Goal: Information Seeking & Learning: Check status

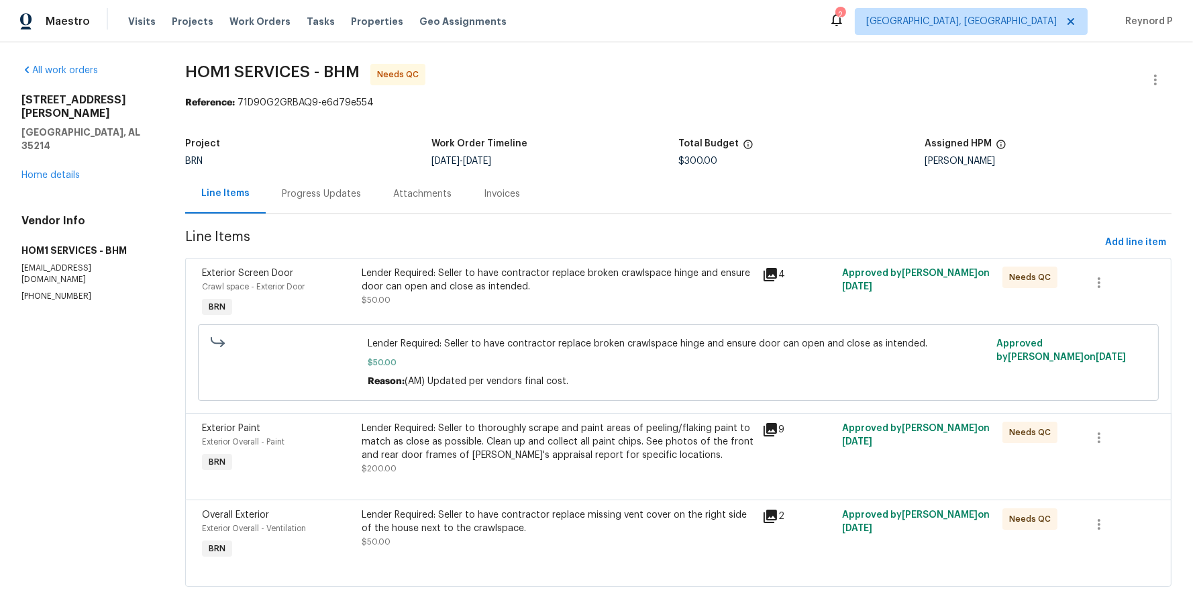
scroll to position [22, 0]
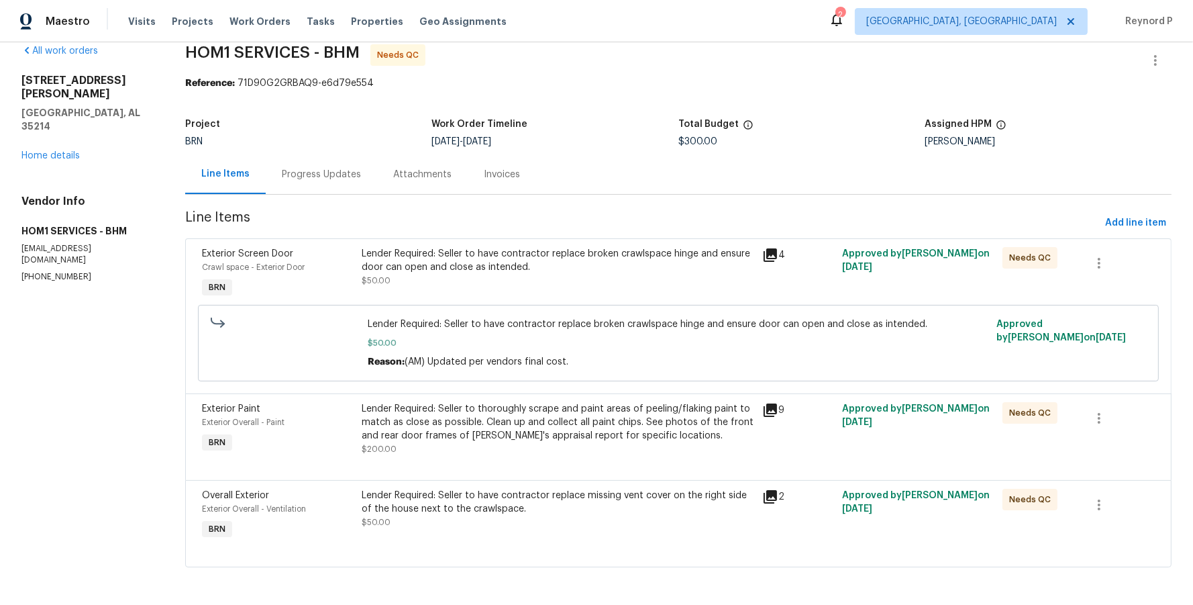
click at [480, 256] on div "Lender Required: Seller to have contractor replace broken crawlspace hinge and …" at bounding box center [558, 260] width 393 height 27
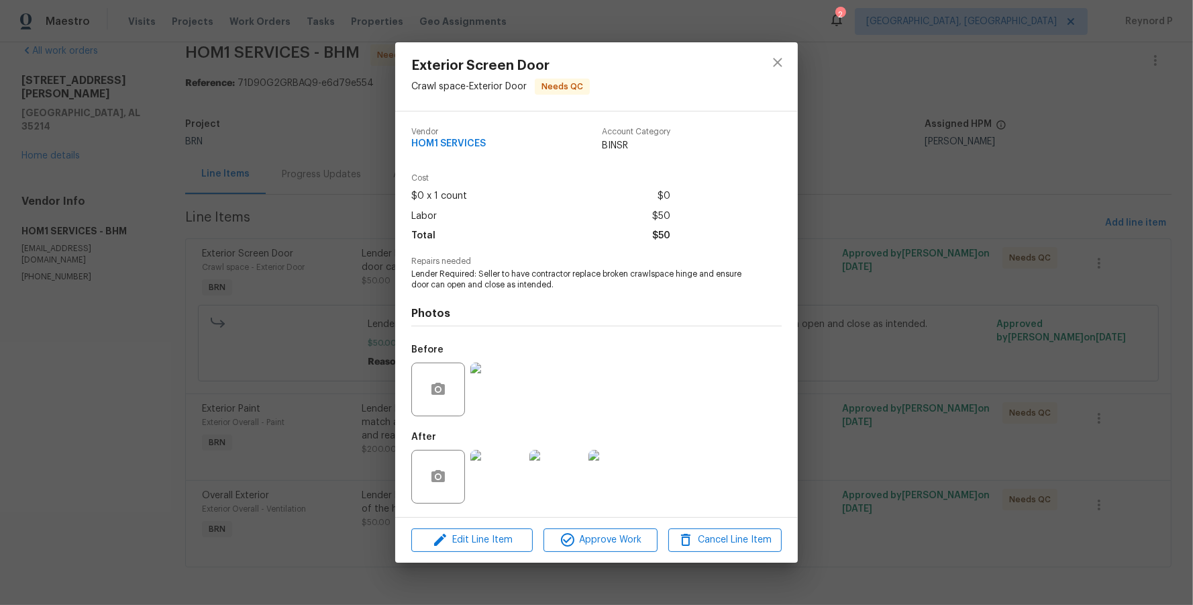
click at [354, 315] on div "Exterior Screen Door Crawl space - Exterior Door Needs QC Vendor HOM1 SERVICES …" at bounding box center [596, 302] width 1193 height 605
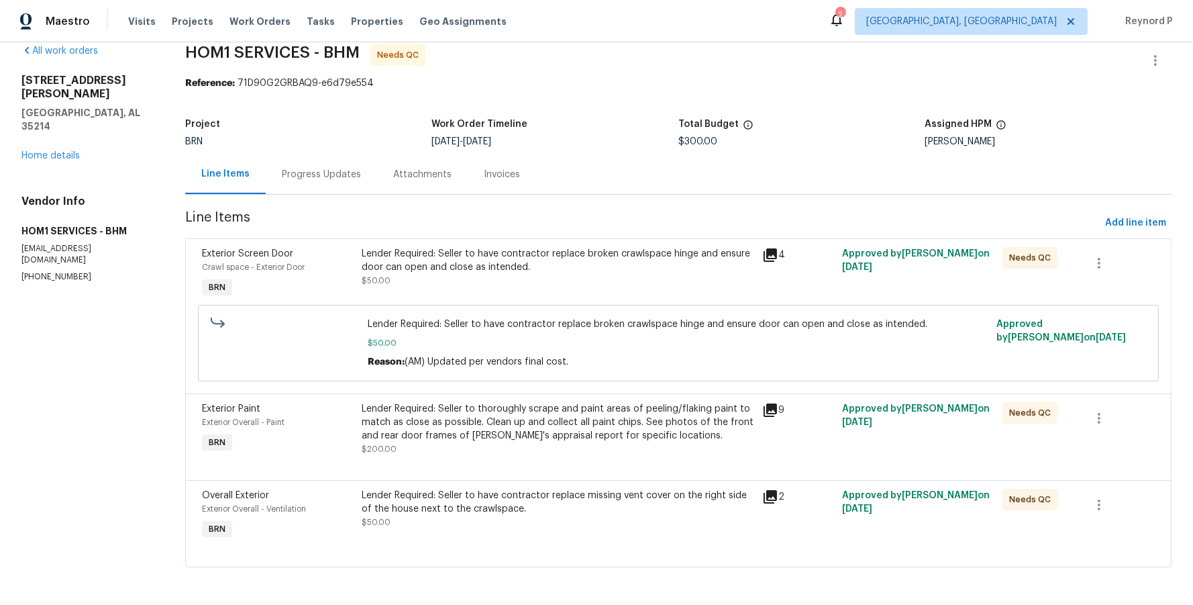
click at [520, 423] on div "Lender Required: Seller to thoroughly scrape and paint areas of peeling/flaking…" at bounding box center [558, 422] width 393 height 40
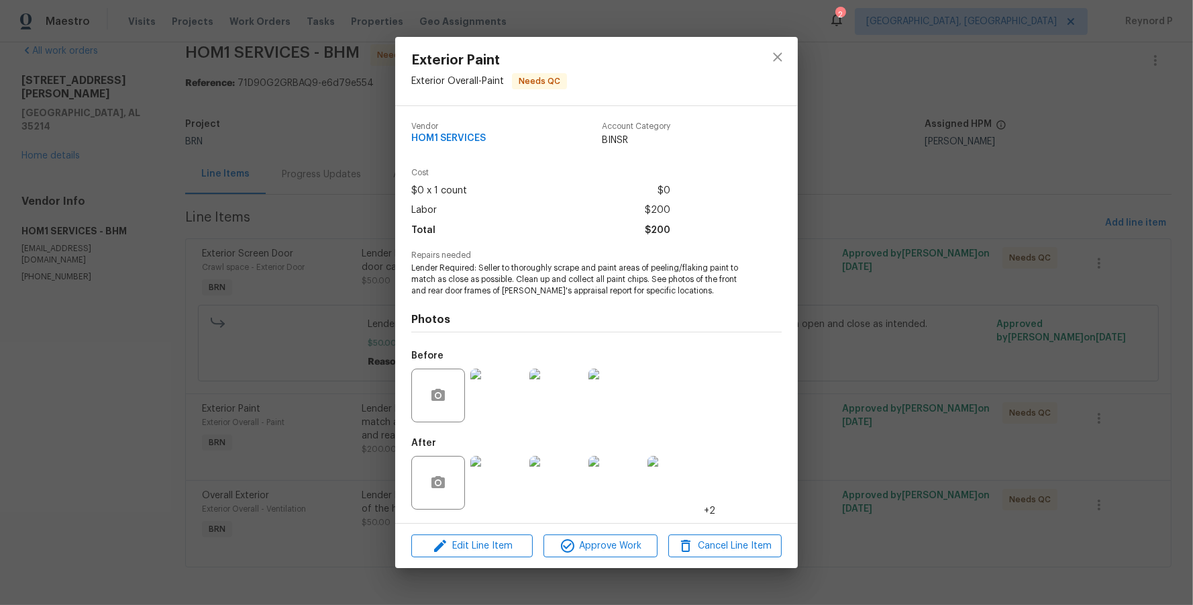
click at [340, 409] on div "Exterior Paint Exterior Overall - Paint Needs QC Vendor HOM1 SERVICES Account C…" at bounding box center [596, 302] width 1193 height 605
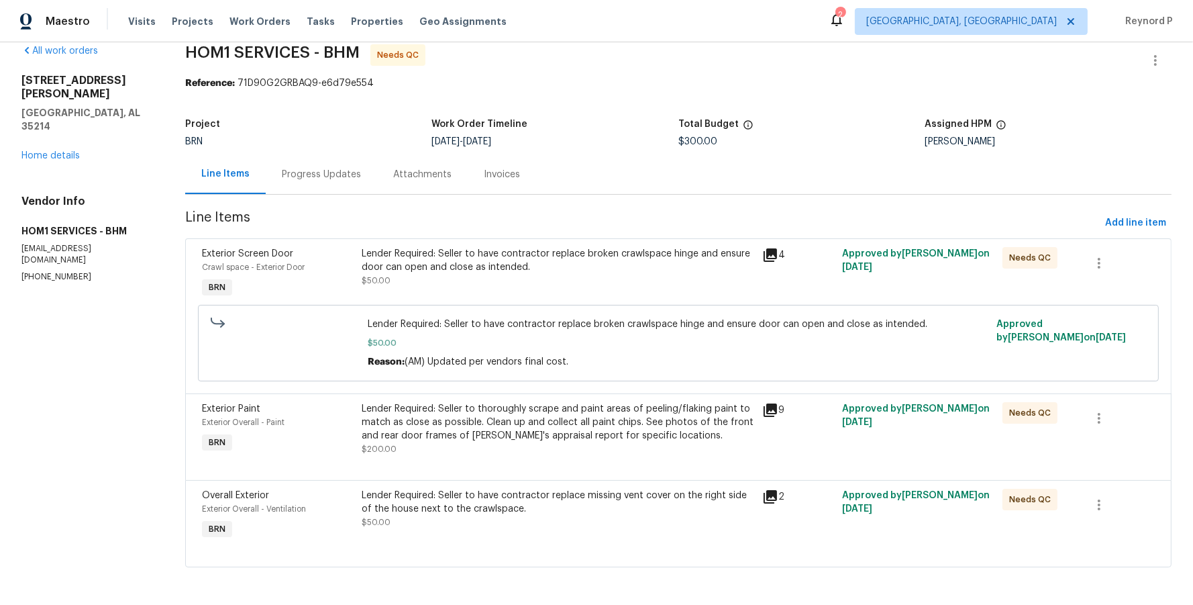
click at [458, 481] on div "Overall Exterior Exterior Overall - Ventilation BRN Lender Required: Seller to …" at bounding box center [678, 523] width 986 height 87
click at [468, 507] on div "Lender Required: Seller to have contractor replace missing vent cover on the ri…" at bounding box center [558, 501] width 393 height 27
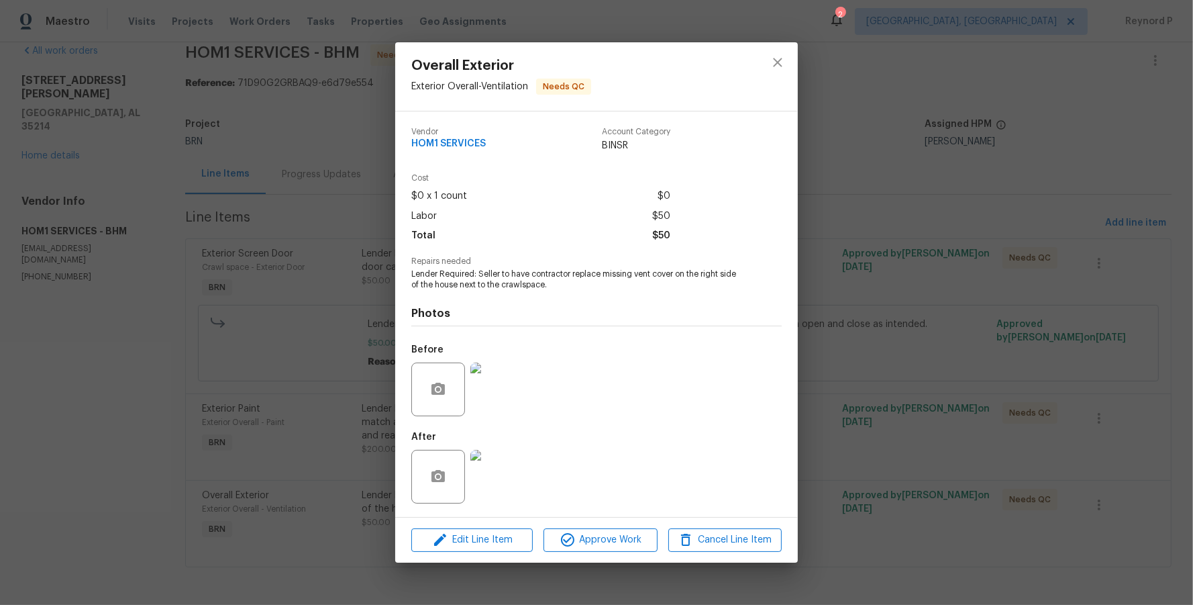
click at [301, 264] on div "Overall Exterior Exterior Overall - Ventilation Needs QC Vendor HOM1 SERVICES A…" at bounding box center [596, 302] width 1193 height 605
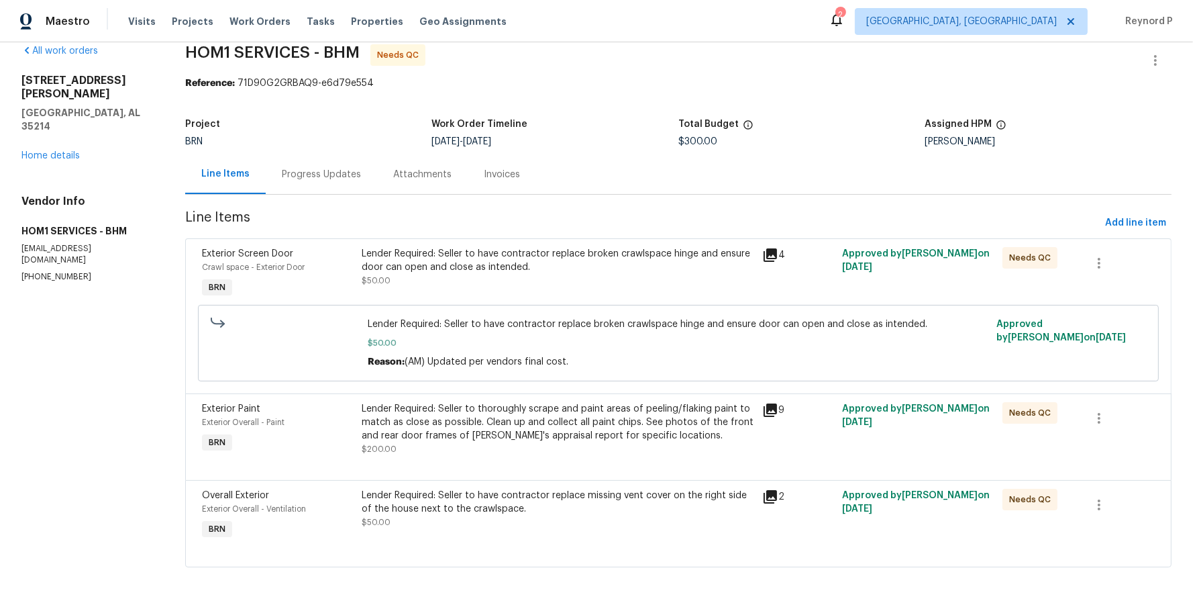
click at [299, 178] on div "Progress Updates" at bounding box center [321, 174] width 79 height 13
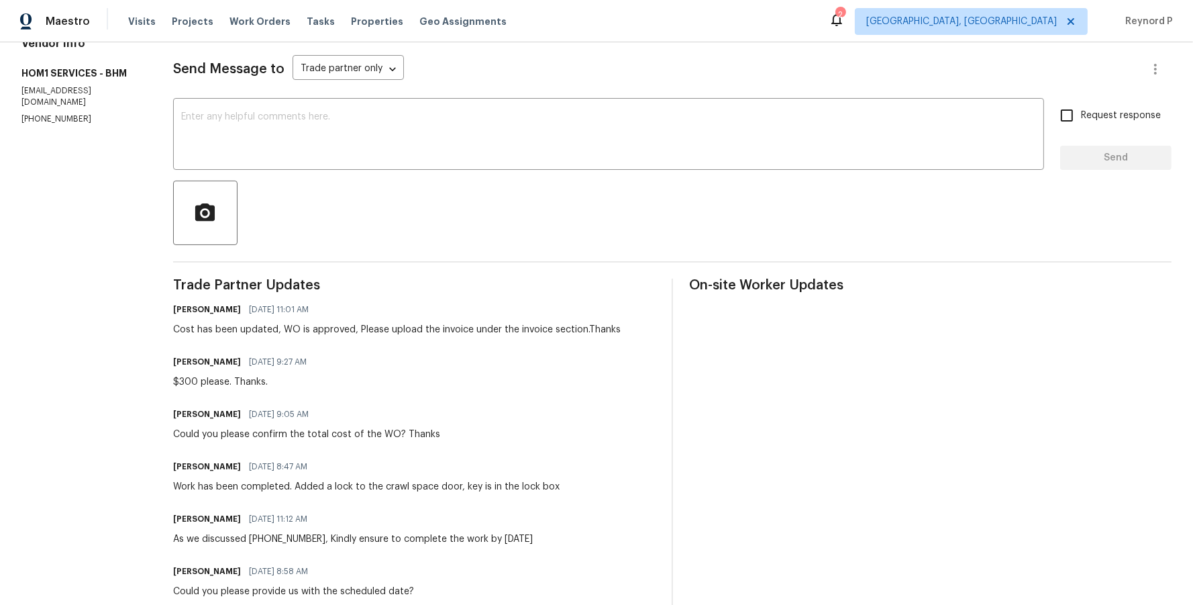
scroll to position [301, 0]
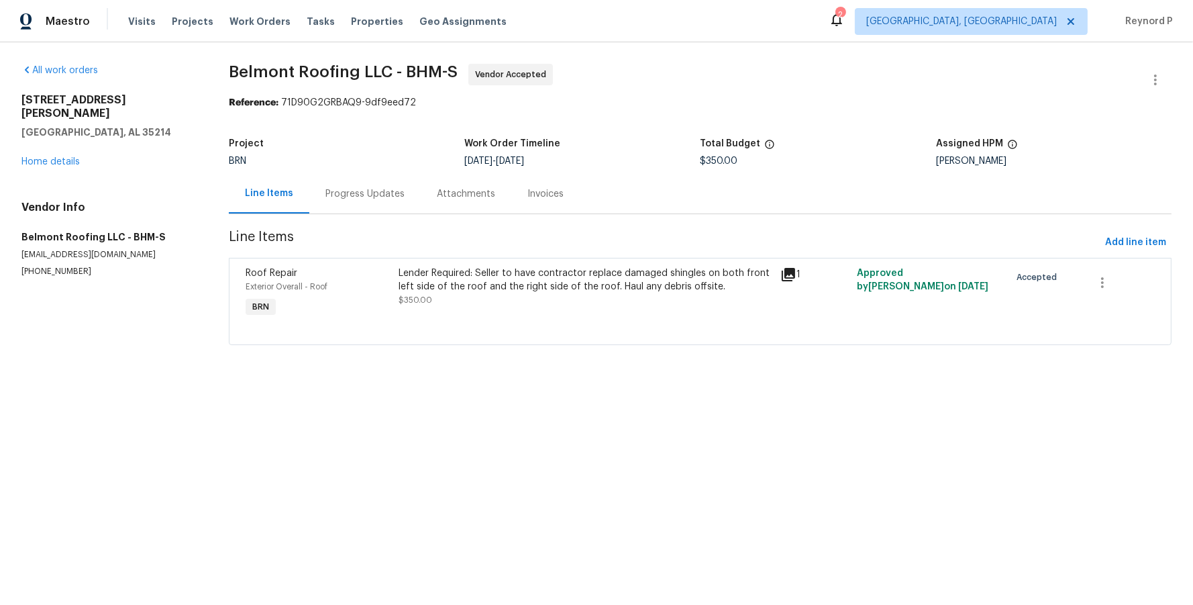
click at [549, 276] on div "Lender Required: Seller to have contractor replace damaged shingles on both fro…" at bounding box center [586, 279] width 374 height 27
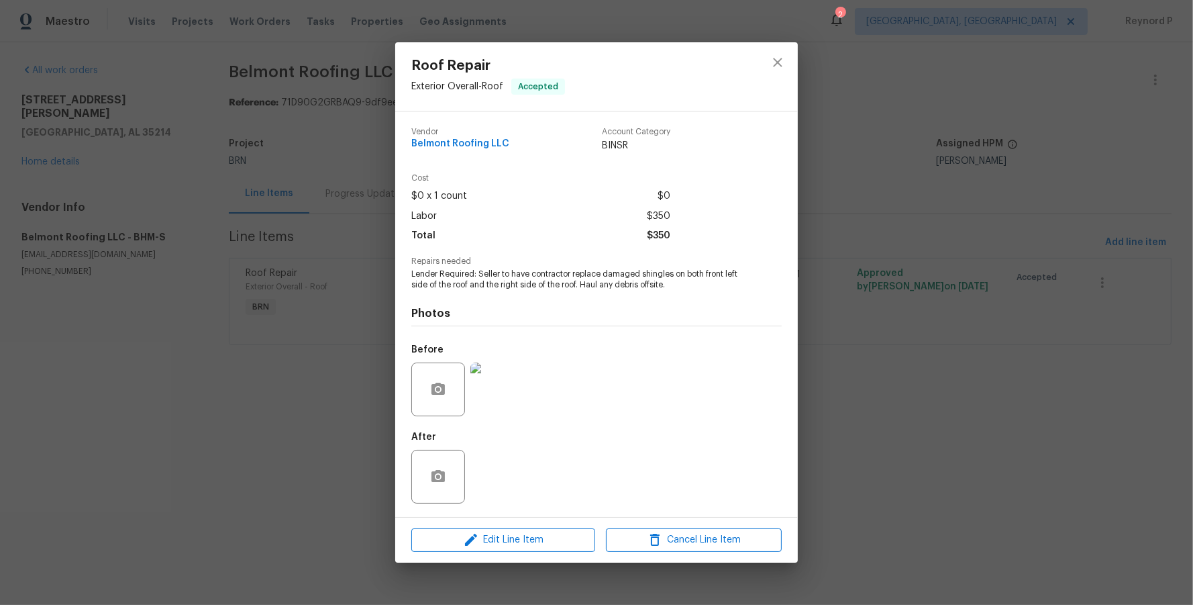
click at [344, 433] on div "Roof Repair Exterior Overall - Roof Accepted Vendor Belmont Roofing LLC Account…" at bounding box center [596, 302] width 1193 height 605
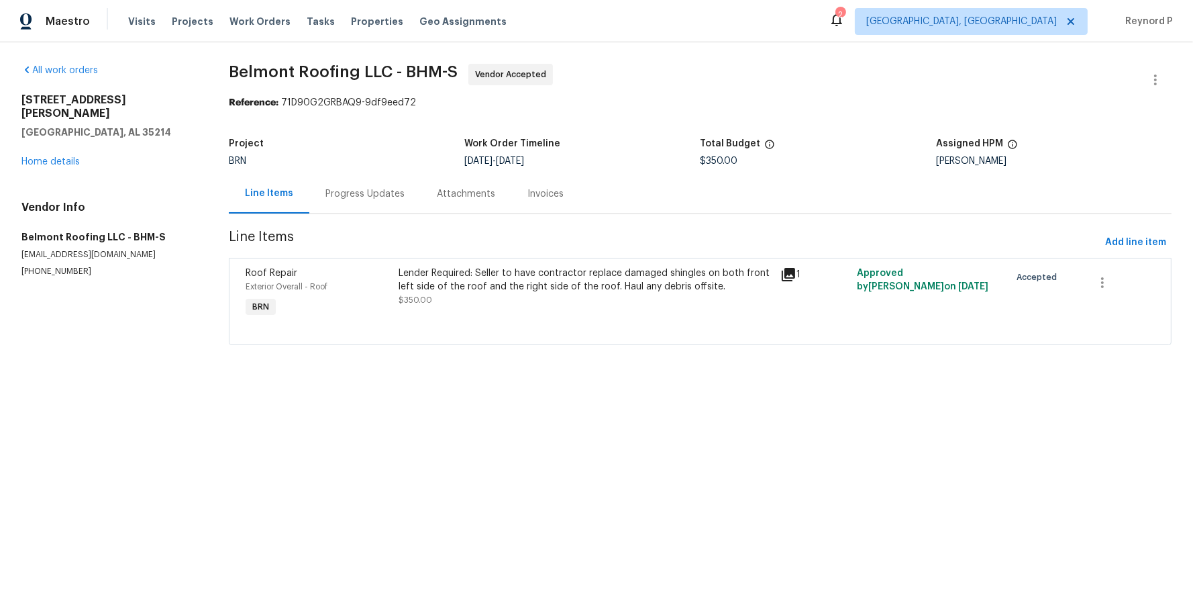
click at [342, 201] on div "Progress Updates" at bounding box center [364, 193] width 79 height 13
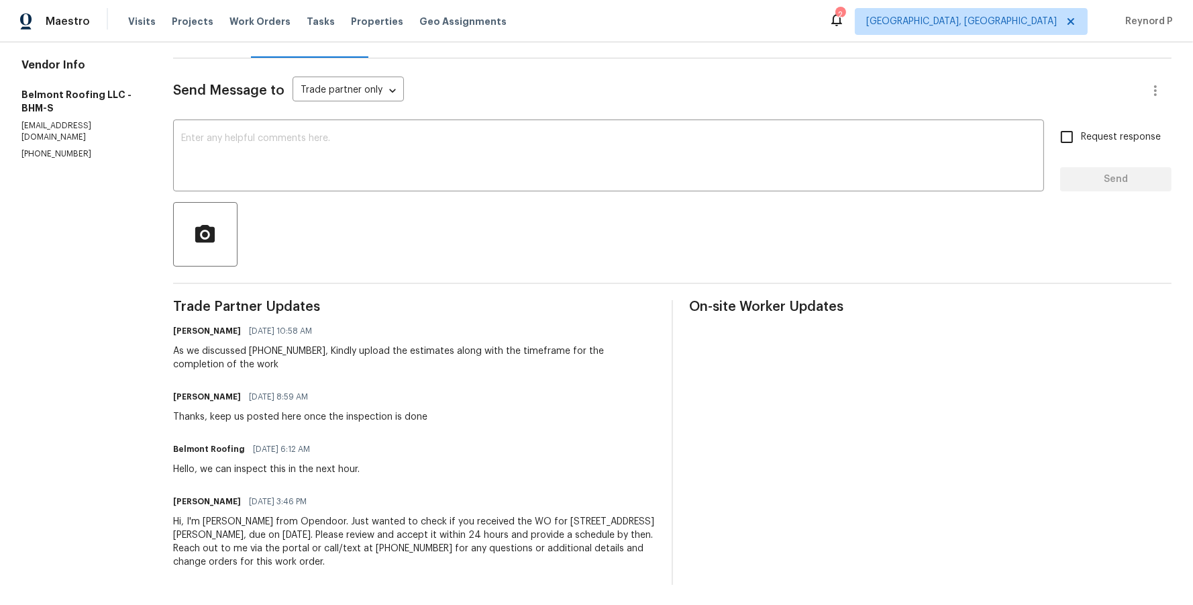
scroll to position [158, 0]
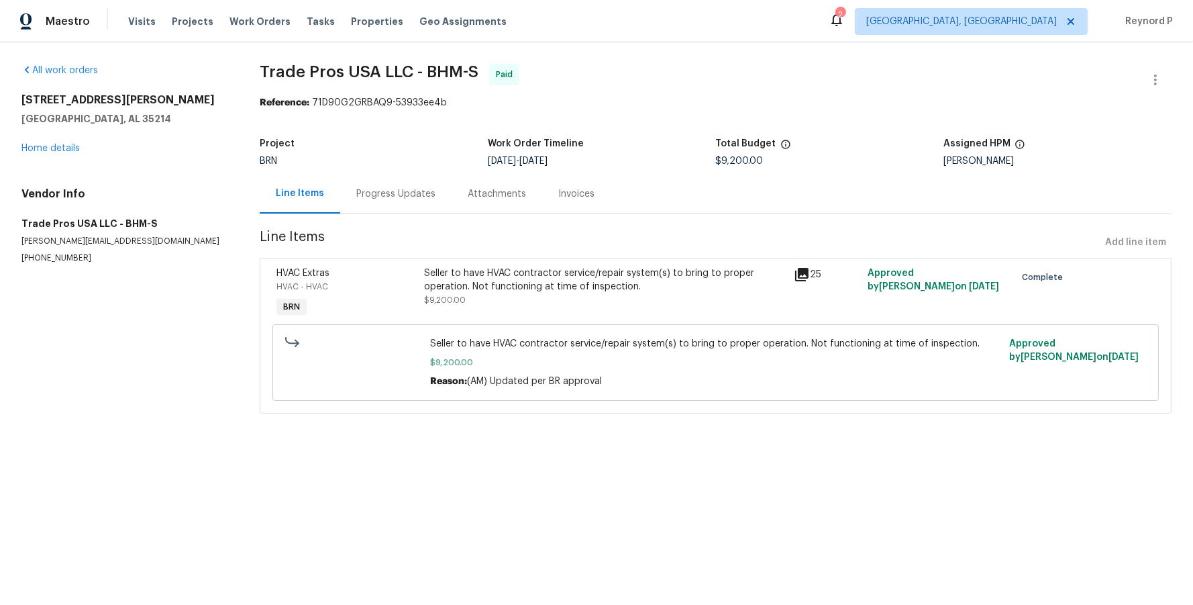
click at [563, 271] on div "Seller to have HVAC contractor service/repair system(s) to bring to proper oper…" at bounding box center [604, 279] width 361 height 27
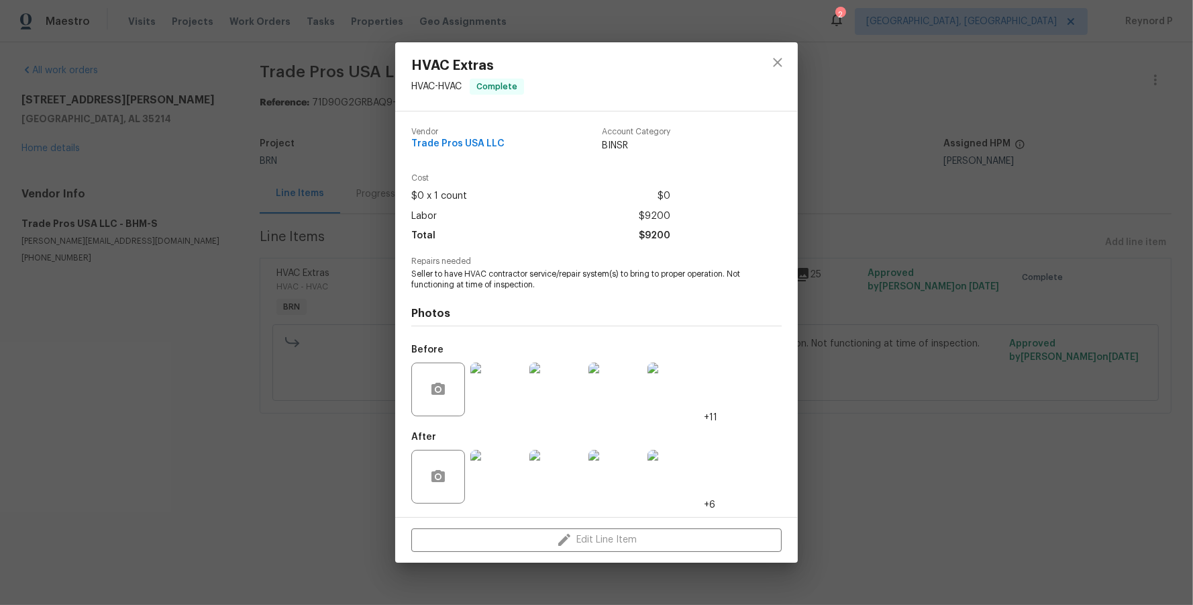
click at [329, 509] on div "HVAC Extras HVAC - HVAC Complete Vendor Trade Pros USA LLC Account Category BIN…" at bounding box center [596, 302] width 1193 height 605
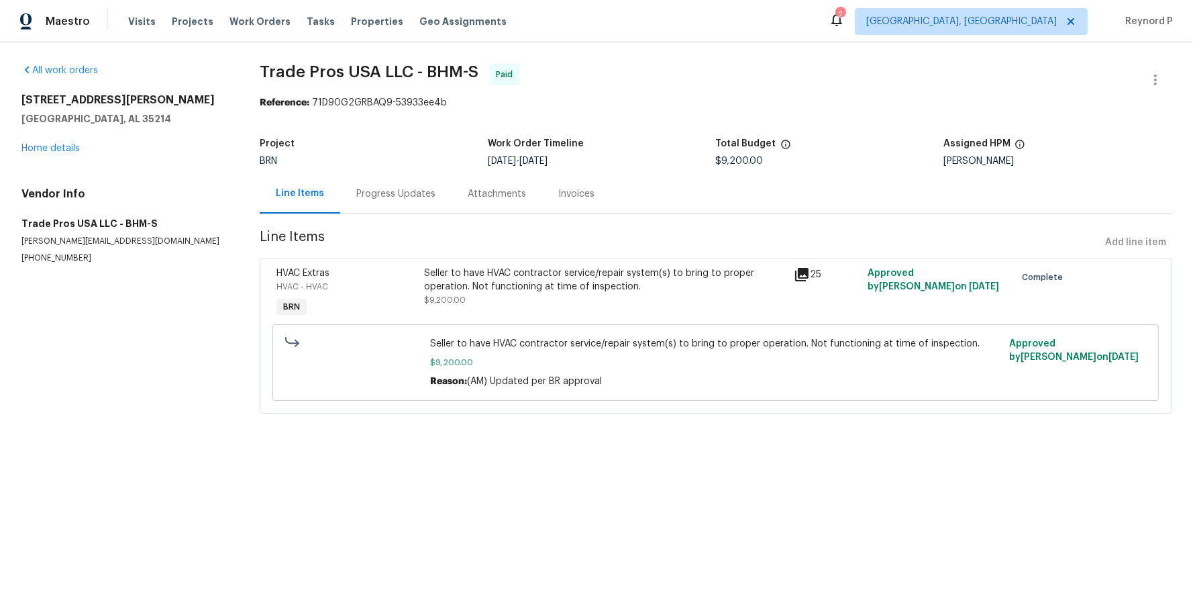
click at [399, 194] on div "Progress Updates" at bounding box center [395, 193] width 79 height 13
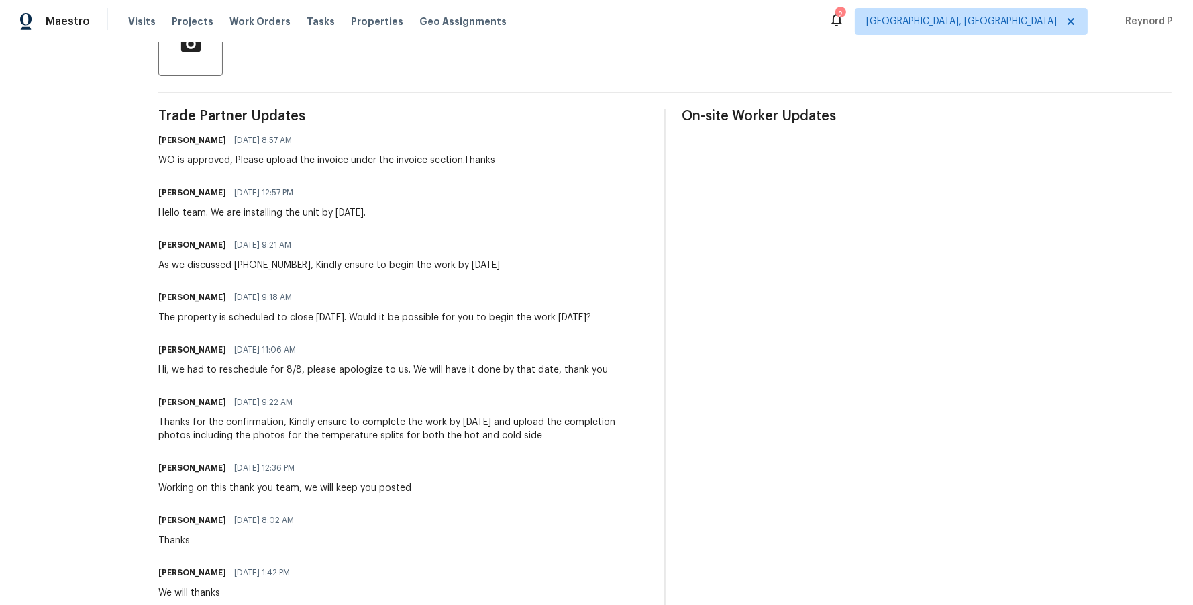
scroll to position [322, 0]
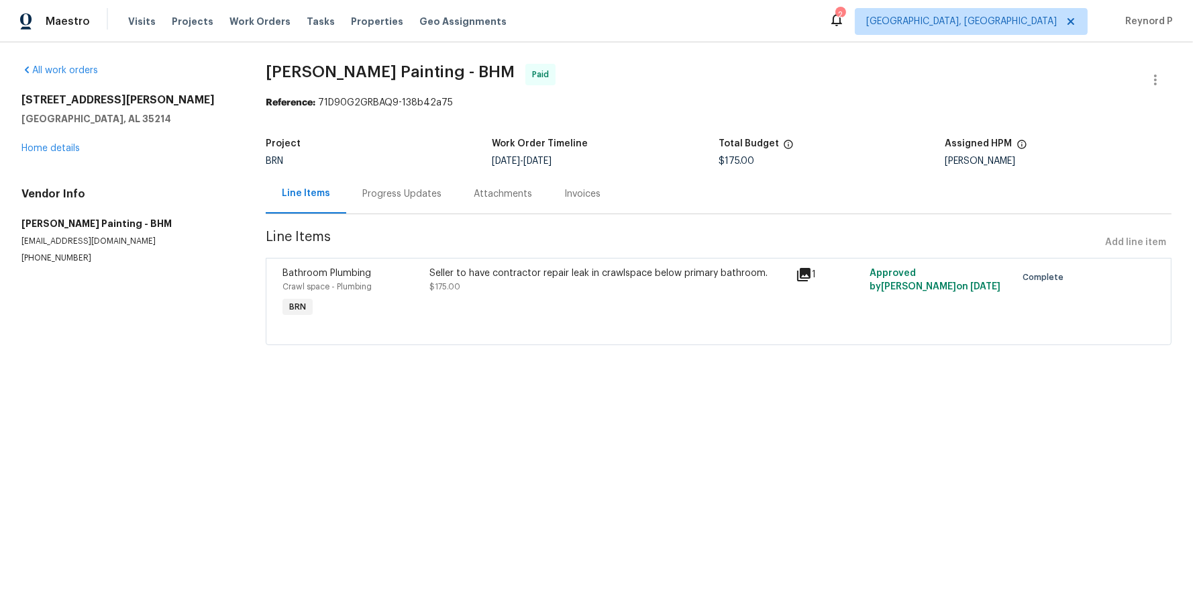
click at [505, 281] on div "Seller to have contractor repair leak in crawlspace below primary bathroom. $17…" at bounding box center [608, 279] width 359 height 27
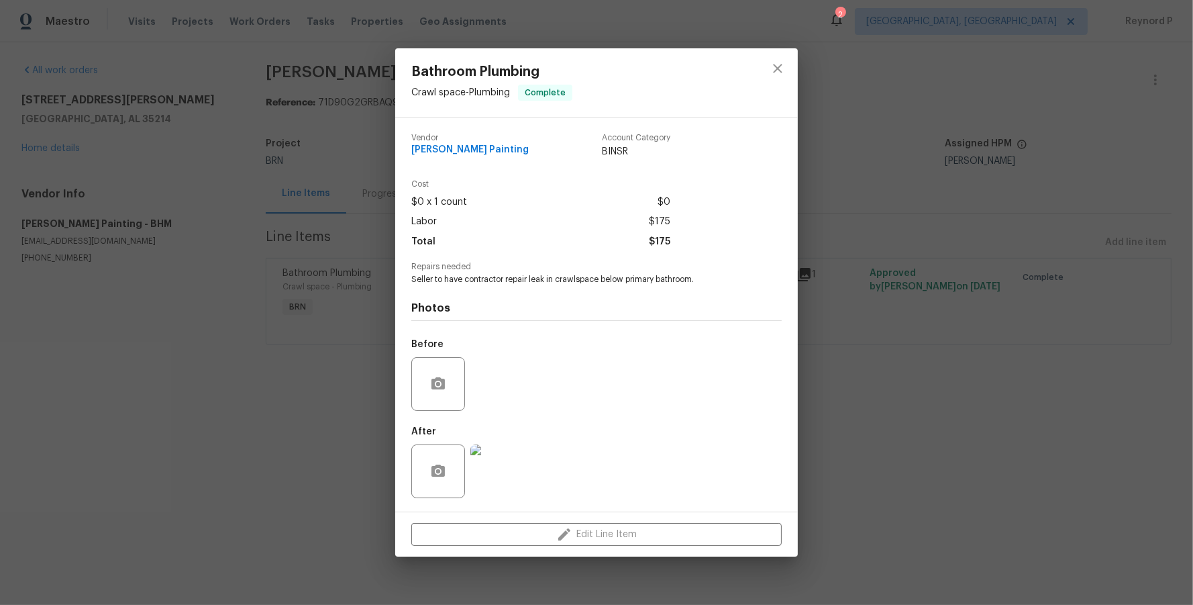
click at [296, 470] on div "Bathroom Plumbing Crawl space - Plumbing Complete Vendor [PERSON_NAME] Painting…" at bounding box center [596, 302] width 1193 height 605
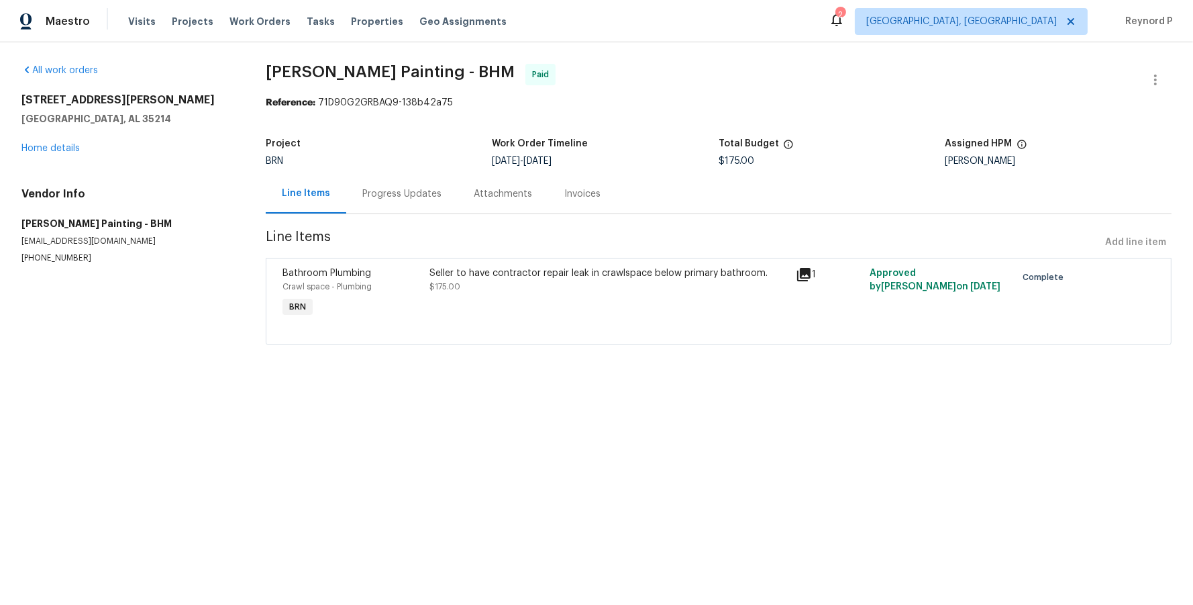
click at [533, 277] on div "Seller to have contractor repair leak in crawlspace below primary bathroom." at bounding box center [608, 272] width 359 height 13
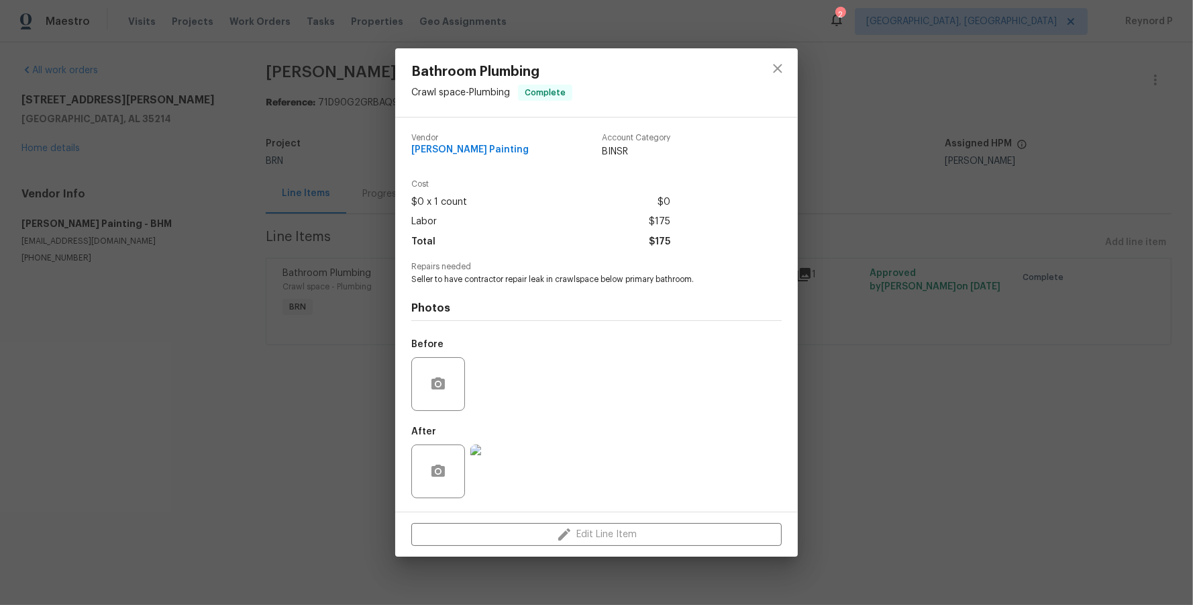
click at [511, 285] on div "Photos Before After" at bounding box center [596, 395] width 370 height 221
click at [521, 282] on span "Seller to have contractor repair leak in crawlspace below primary bathroom." at bounding box center [577, 279] width 333 height 11
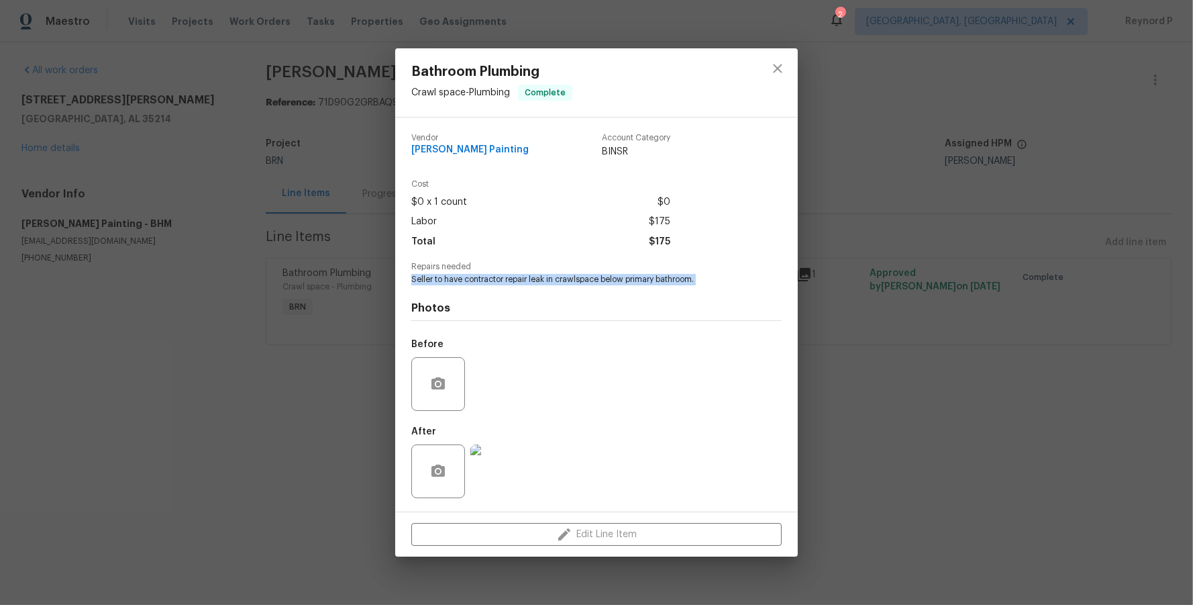
click at [521, 282] on span "Seller to have contractor repair leak in crawlspace below primary bathroom." at bounding box center [577, 279] width 333 height 11
copy span "Seller to have contractor repair leak in crawlspace below primary bathroom."
click at [781, 70] on icon "close" at bounding box center [778, 68] width 16 height 16
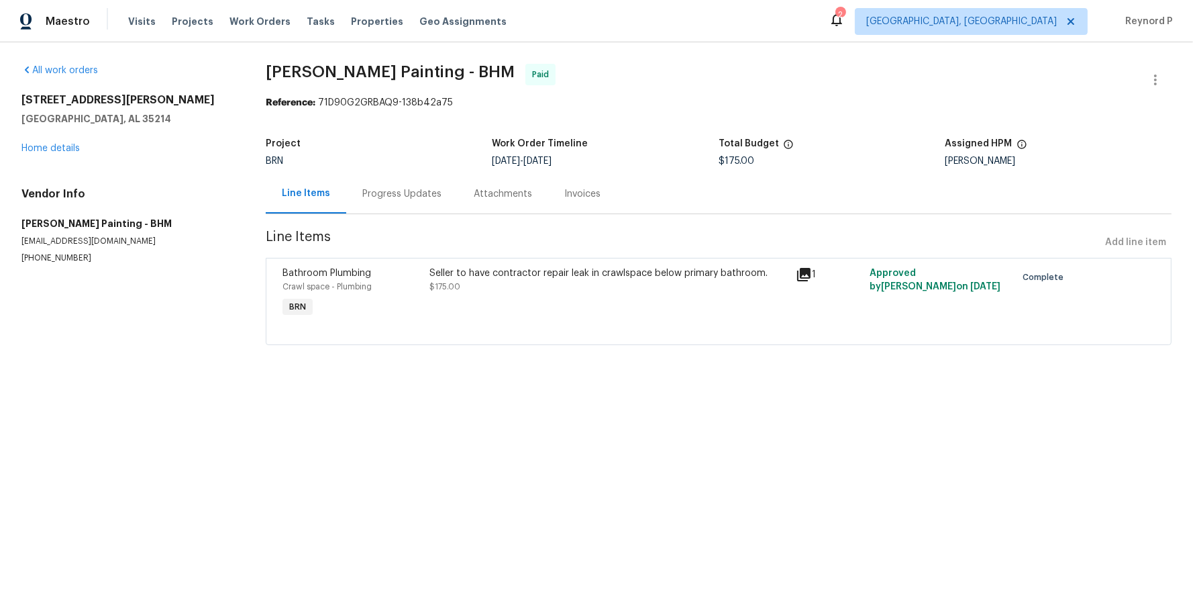
click at [409, 192] on div "Progress Updates" at bounding box center [401, 193] width 79 height 13
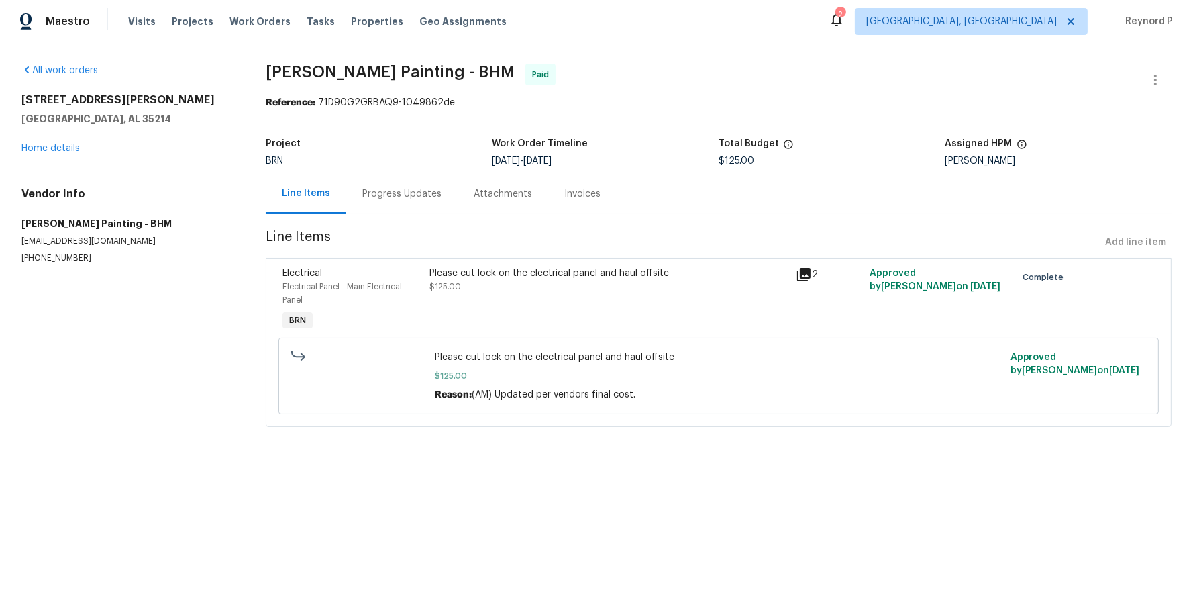
click at [402, 187] on div "Progress Updates" at bounding box center [401, 194] width 111 height 40
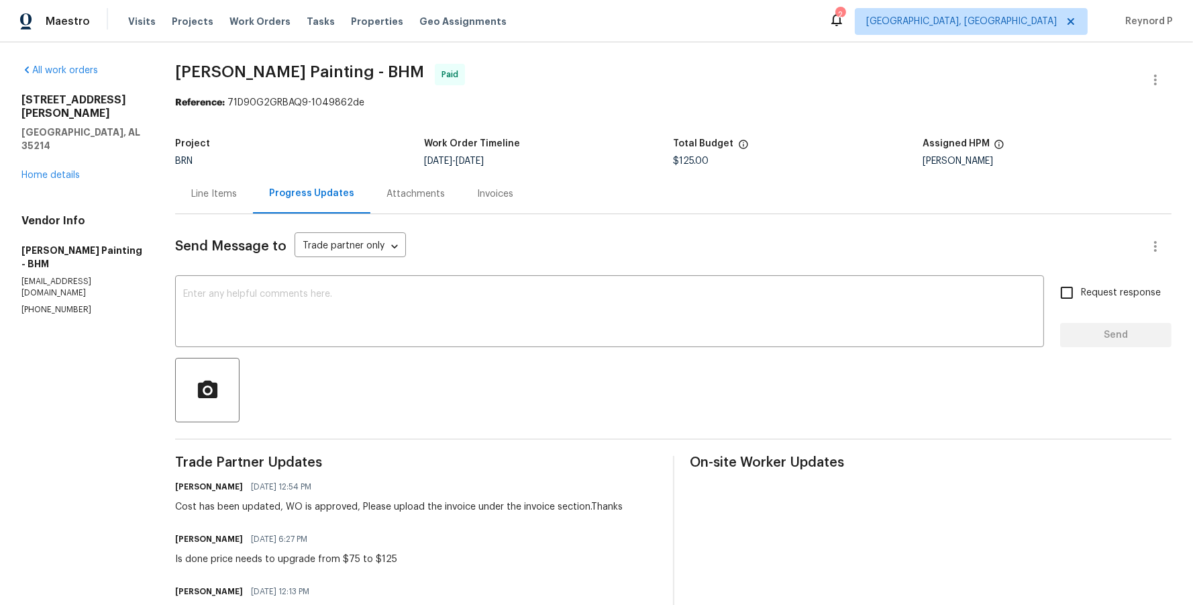
click at [237, 196] on div "Line Items" at bounding box center [214, 193] width 46 height 13
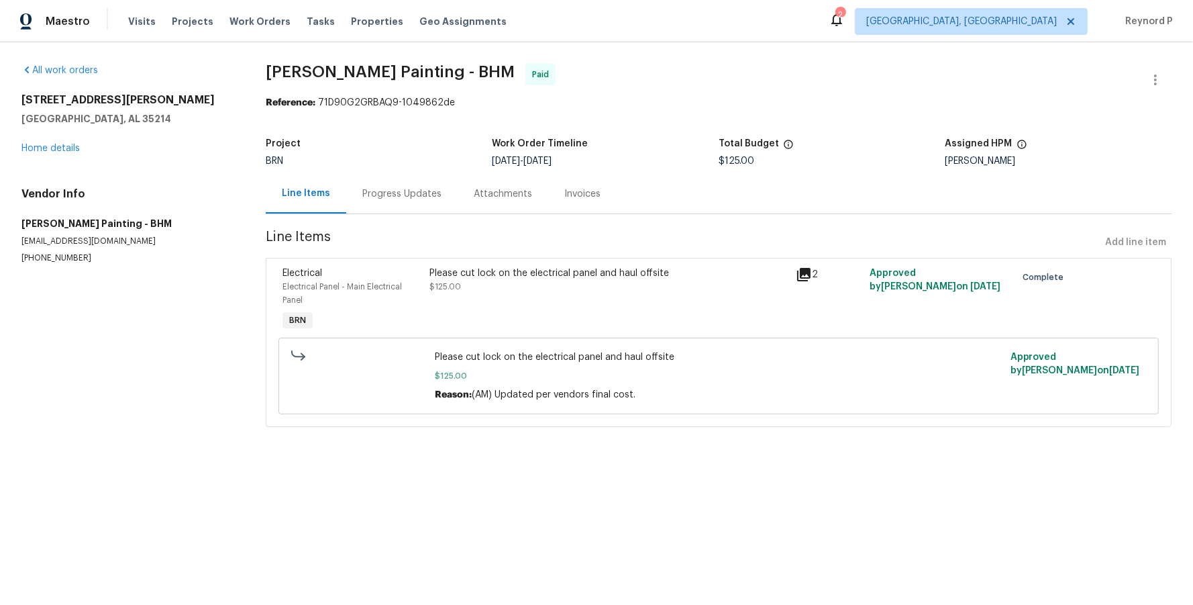
click at [637, 273] on div "Please cut lock on the electrical panel and haul offsite" at bounding box center [608, 272] width 359 height 13
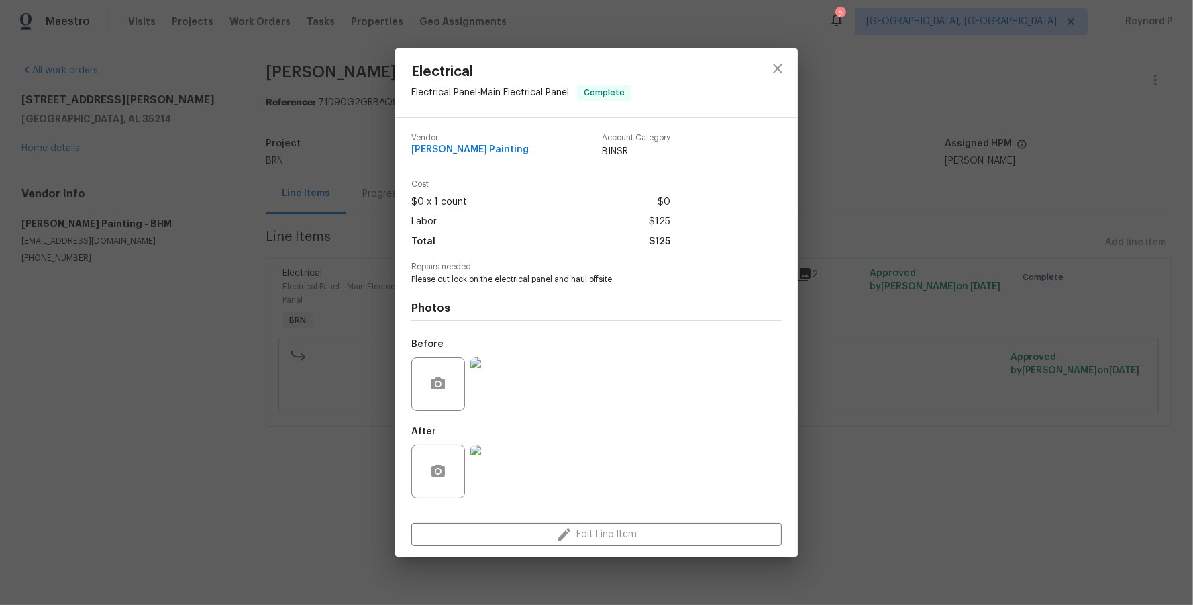
click at [545, 280] on span "Please cut lock on the electrical panel and haul offsite" at bounding box center [577, 279] width 333 height 11
copy span "Please cut lock on the electrical panel and haul offsite"
click at [774, 62] on icon "close" at bounding box center [778, 68] width 16 height 16
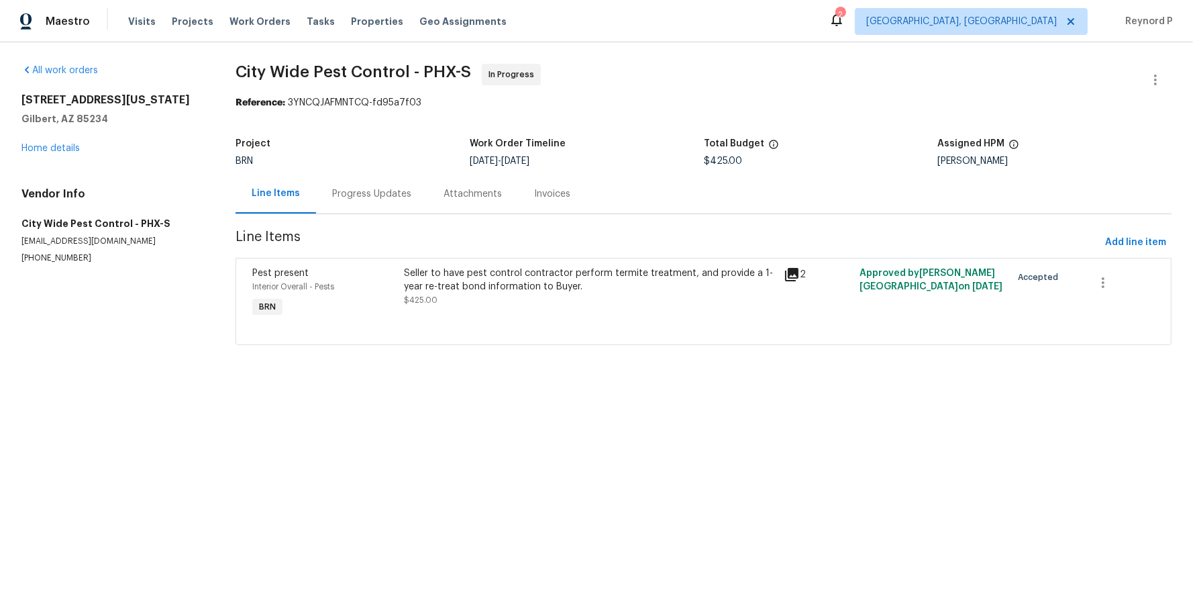
click at [587, 298] on div "Seller to have pest control contractor perform termite treatment, and provide a…" at bounding box center [589, 286] width 371 height 40
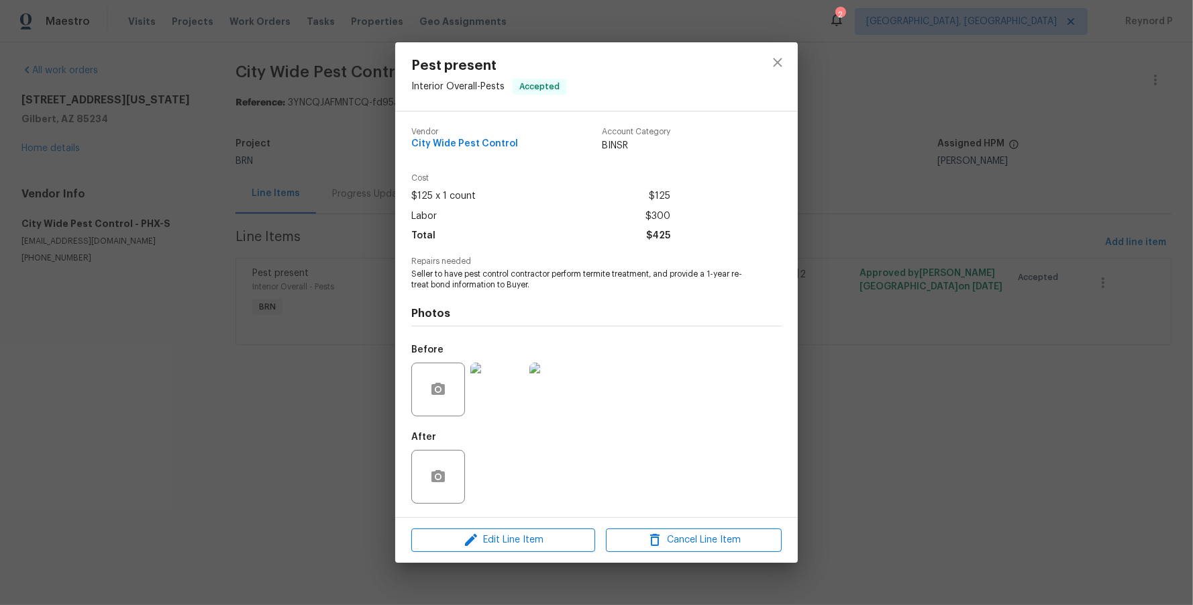
click at [342, 422] on div "Pest present Interior Overall - Pests Accepted Vendor City Wide Pest Control Ac…" at bounding box center [596, 302] width 1193 height 605
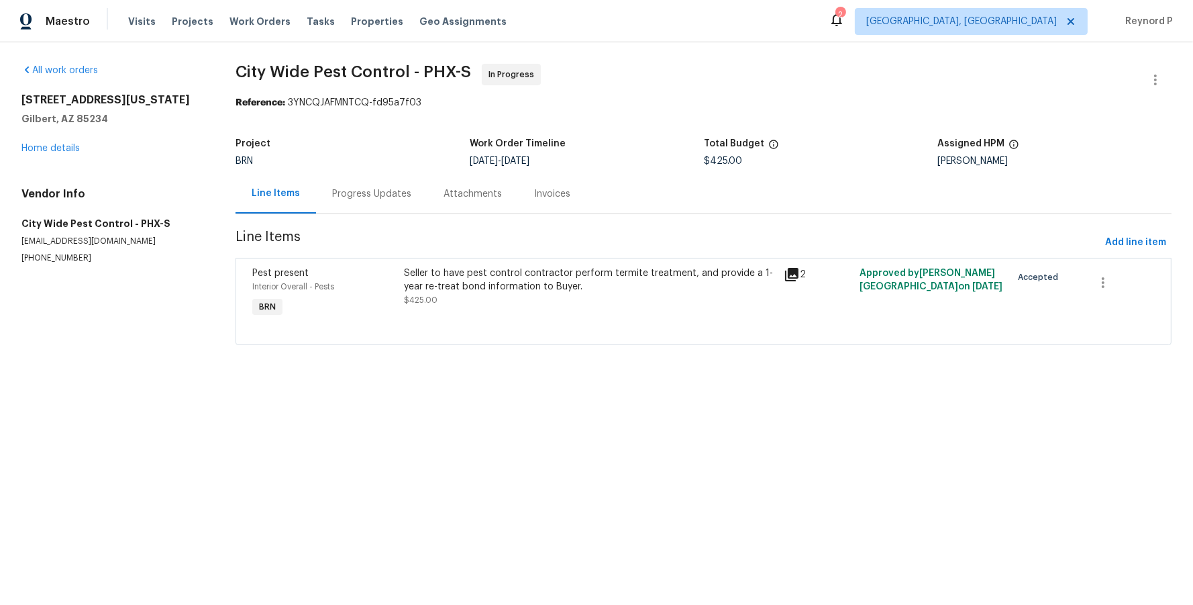
click at [378, 189] on div "Progress Updates" at bounding box center [371, 193] width 79 height 13
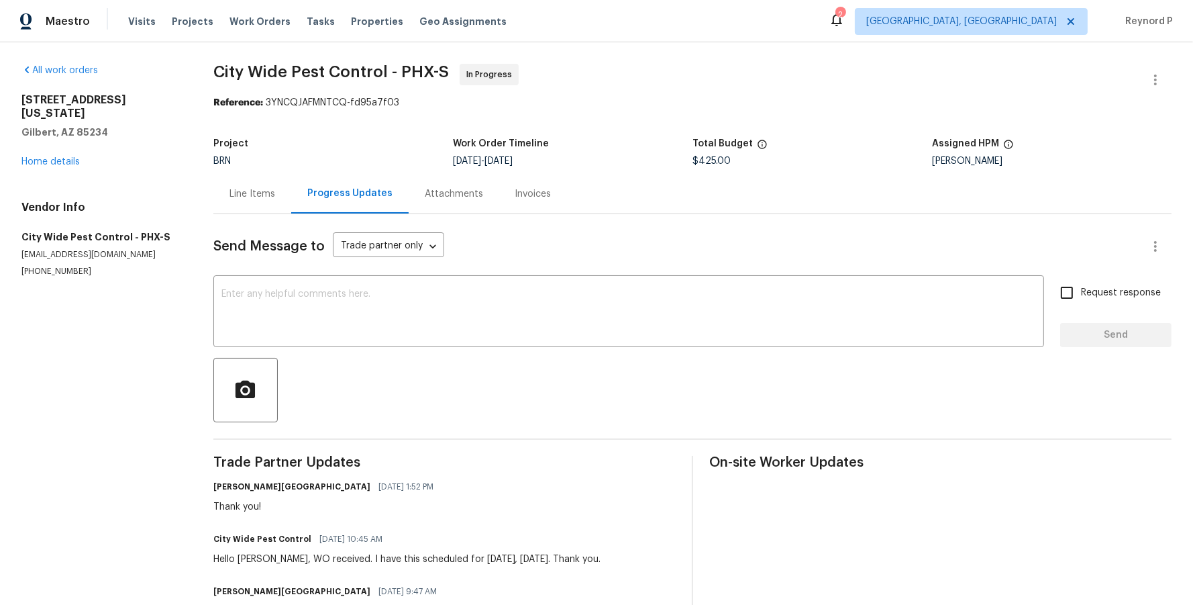
scroll to position [79, 0]
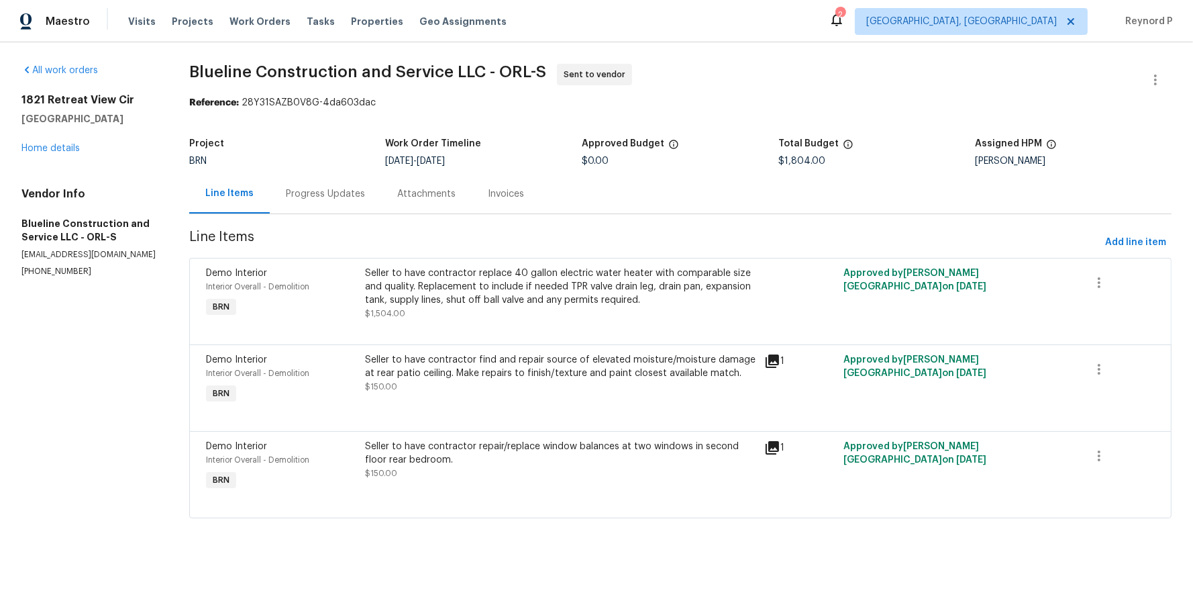
click at [342, 201] on div "Progress Updates" at bounding box center [325, 193] width 79 height 13
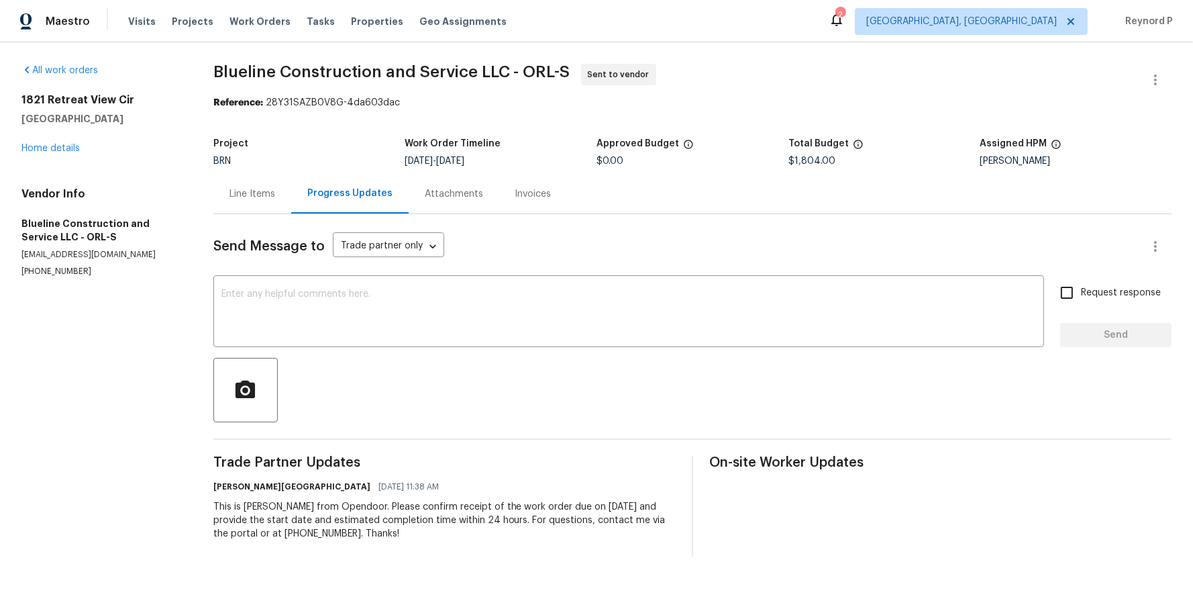
click at [262, 199] on div "Line Items" at bounding box center [252, 193] width 46 height 13
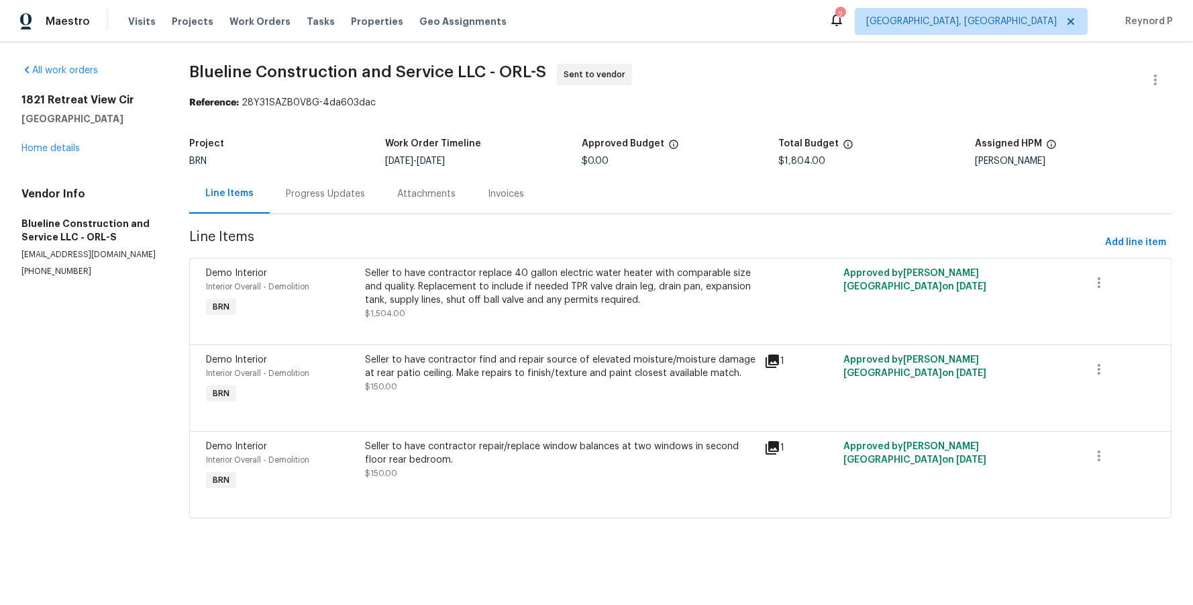
click at [506, 361] on div "Seller to have contractor find and repair source of elevated moisture/moisture …" at bounding box center [560, 366] width 391 height 27
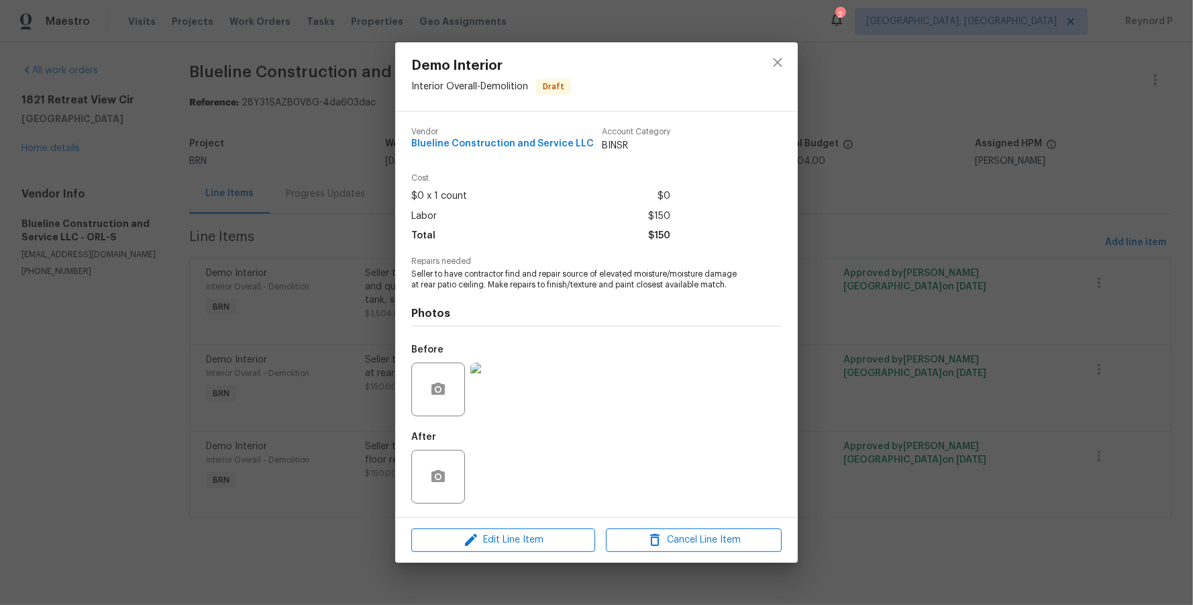
click at [348, 550] on div "Demo Interior Interior Overall - Demolition Draft Vendor Blueline Construction …" at bounding box center [596, 302] width 1193 height 605
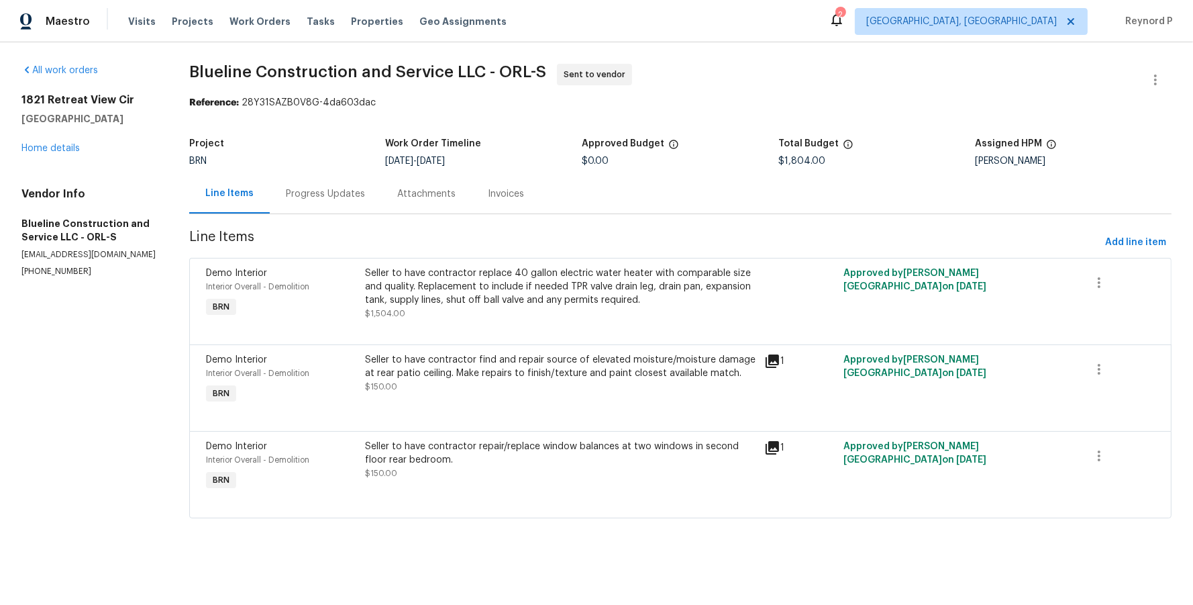
click at [313, 201] on div "Progress Updates" at bounding box center [325, 193] width 79 height 13
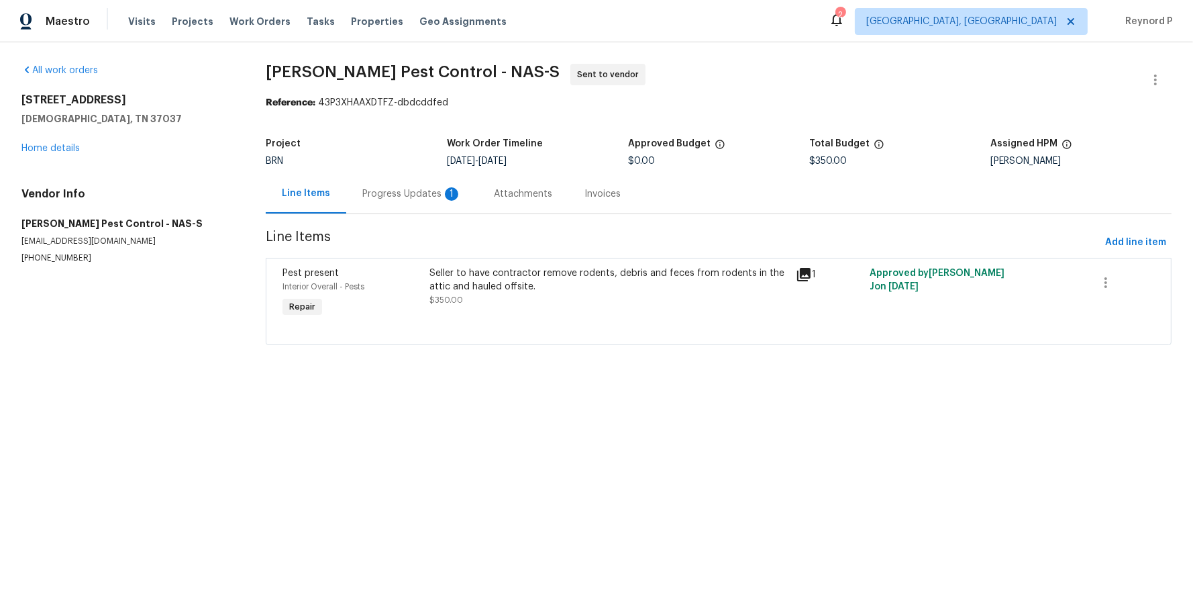
click at [421, 190] on div "Progress Updates 1" at bounding box center [411, 193] width 99 height 13
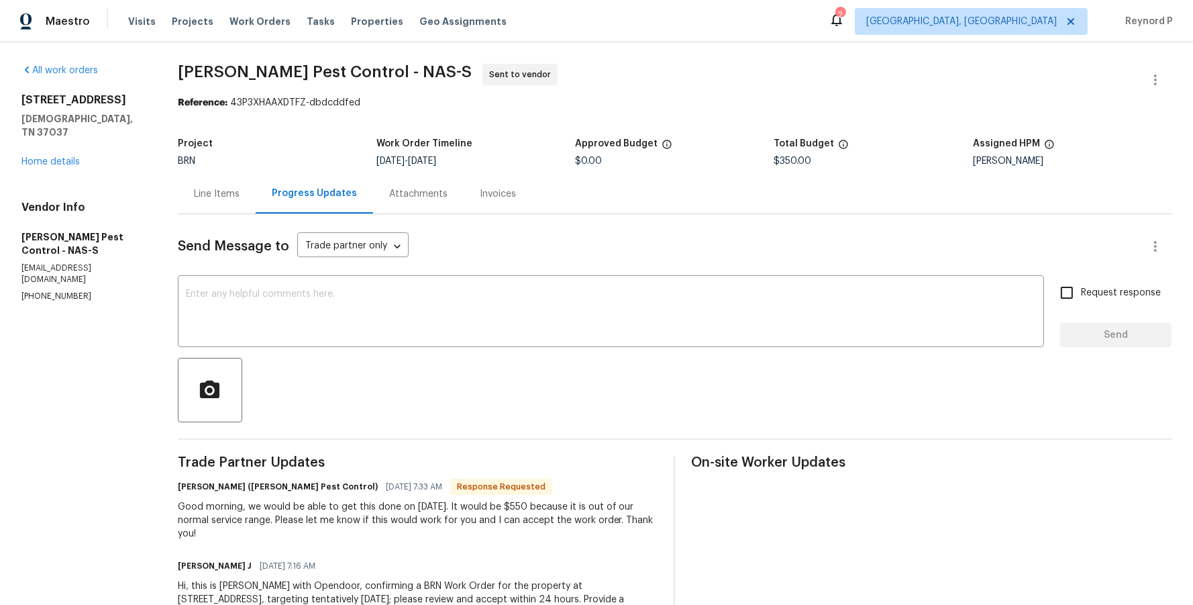
click at [208, 197] on div "Line Items" at bounding box center [217, 193] width 46 height 13
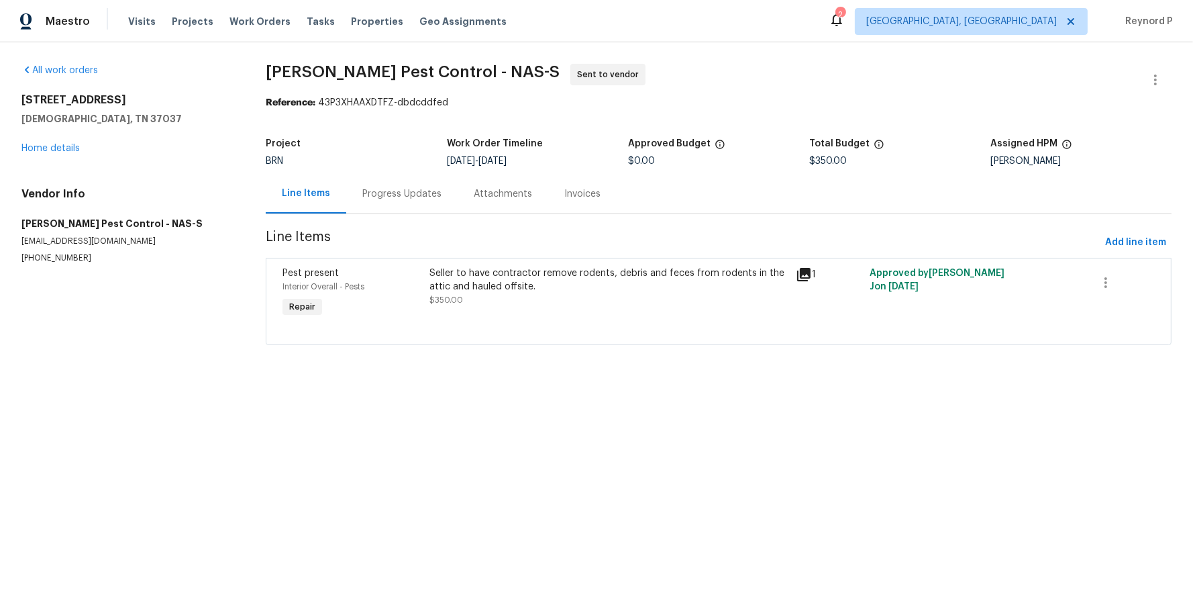
click at [91, 382] on html "Maestro Visits Projects Work Orders Tasks Properties Geo Assignments 2 [GEOGRAP…" at bounding box center [596, 191] width 1193 height 382
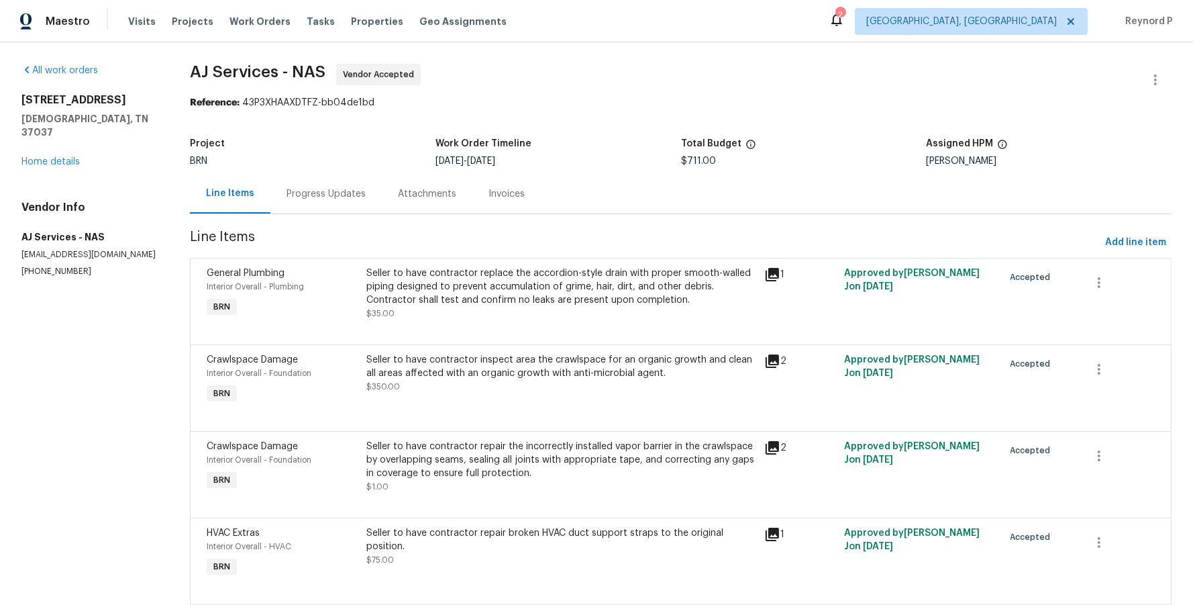
scroll to position [28, 0]
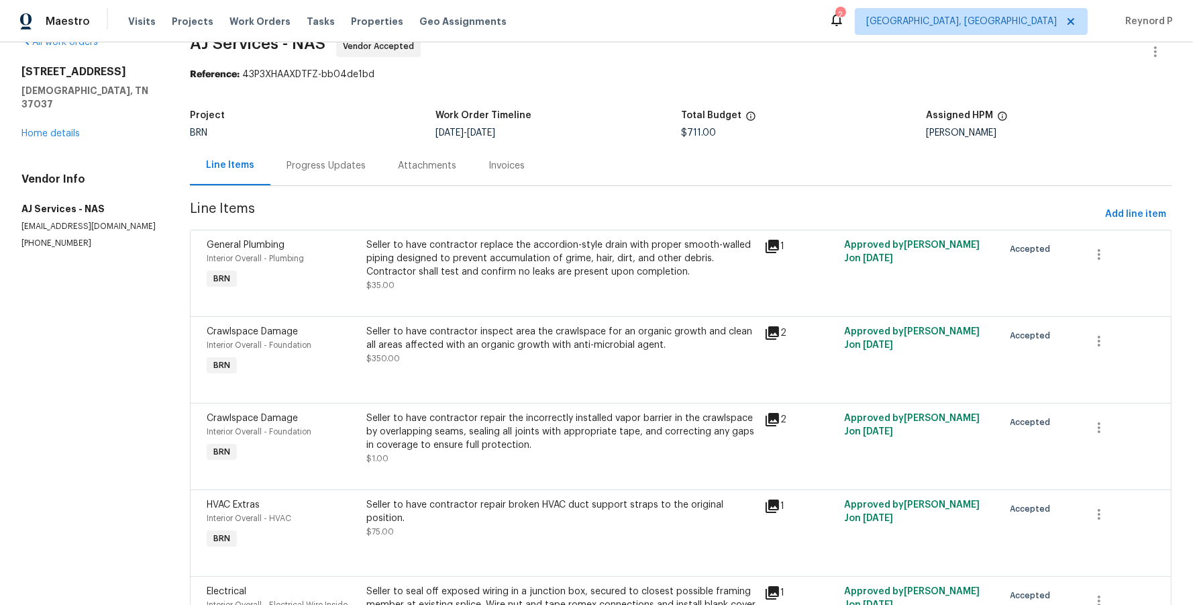
click at [562, 244] on div "Seller to have contractor replace the accordion-style drain with proper smooth-…" at bounding box center [561, 258] width 391 height 40
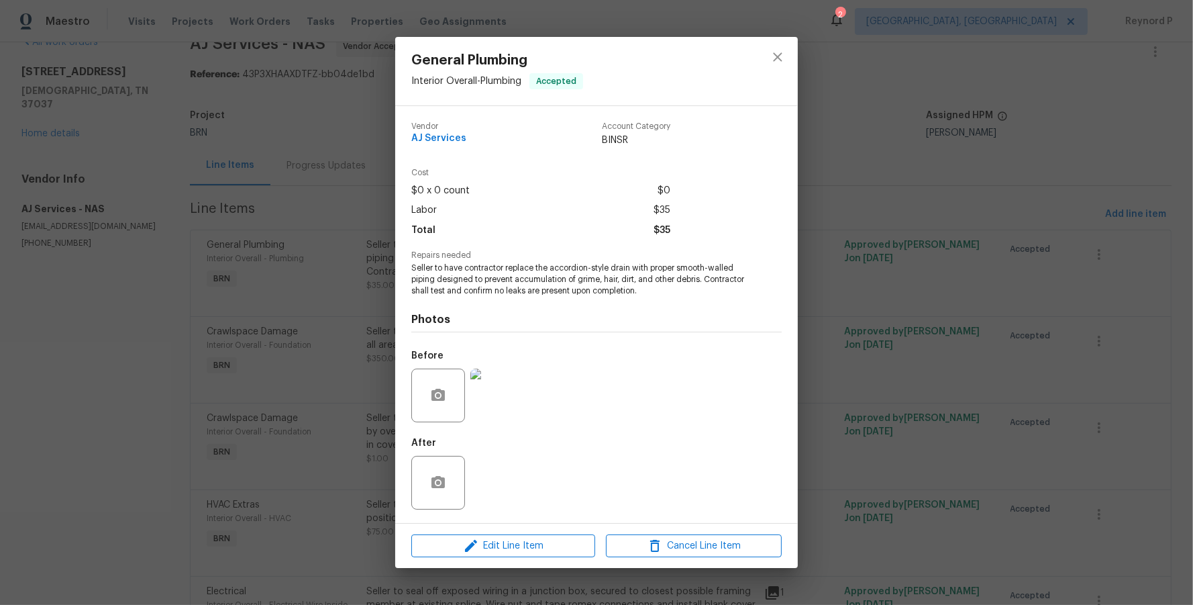
click at [347, 270] on div "General Plumbing Interior Overall - Plumbing Accepted Vendor AJ Services Accoun…" at bounding box center [596, 302] width 1193 height 605
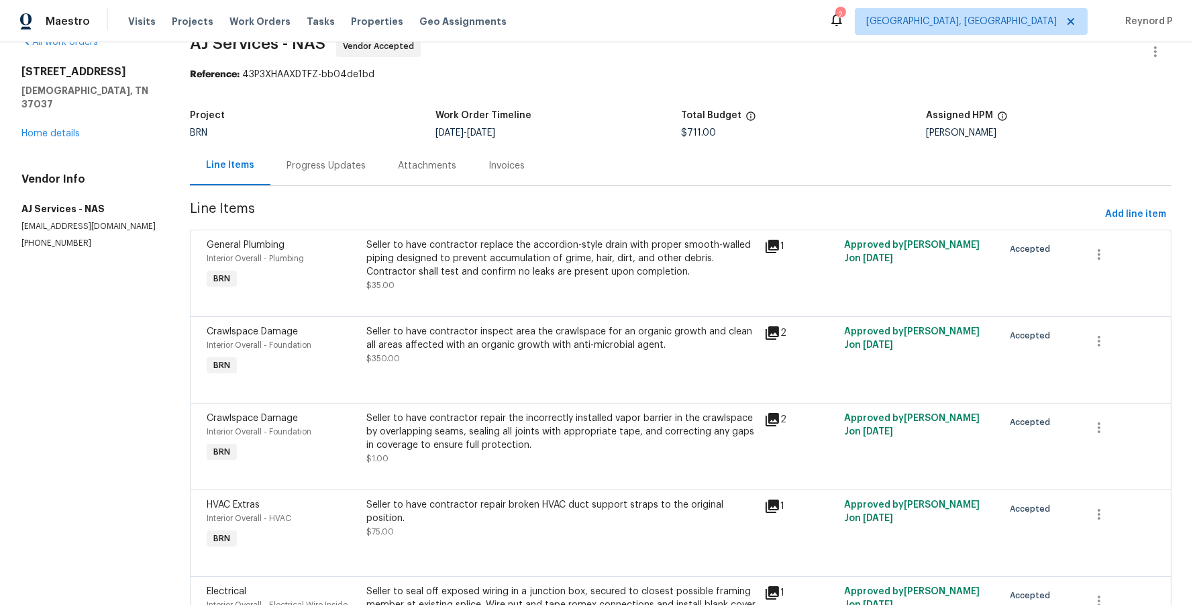
click at [448, 346] on div "Seller to have contractor inspect area the crawlspace for an organic growth and…" at bounding box center [561, 338] width 391 height 27
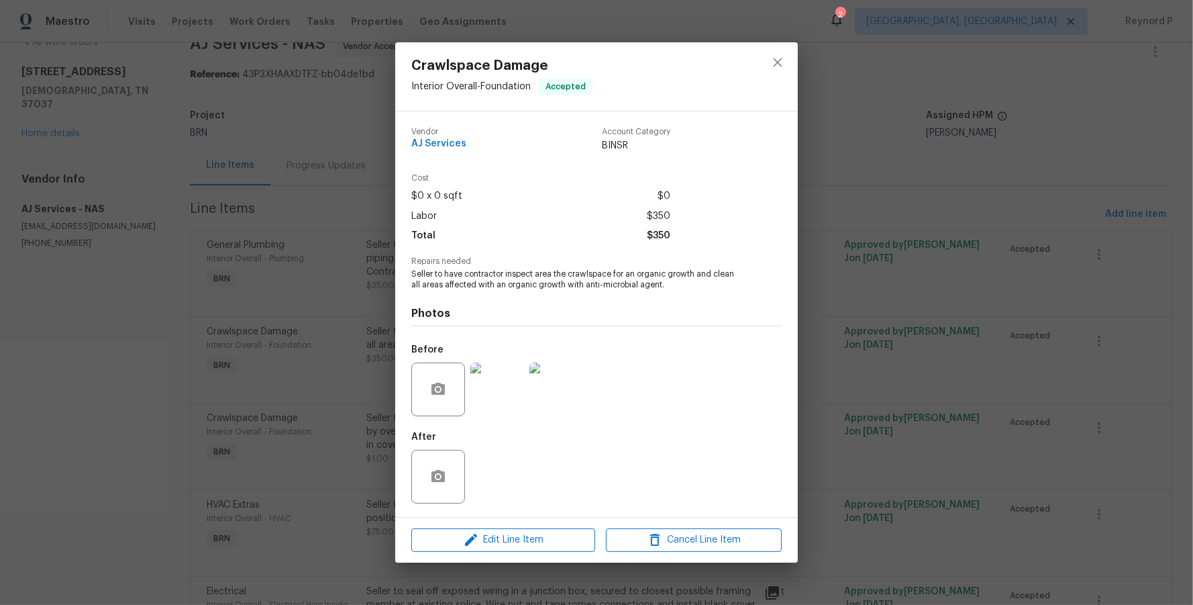
click at [329, 346] on div "Crawlspace Damage Interior Overall - Foundation Accepted Vendor AJ Services Acc…" at bounding box center [596, 302] width 1193 height 605
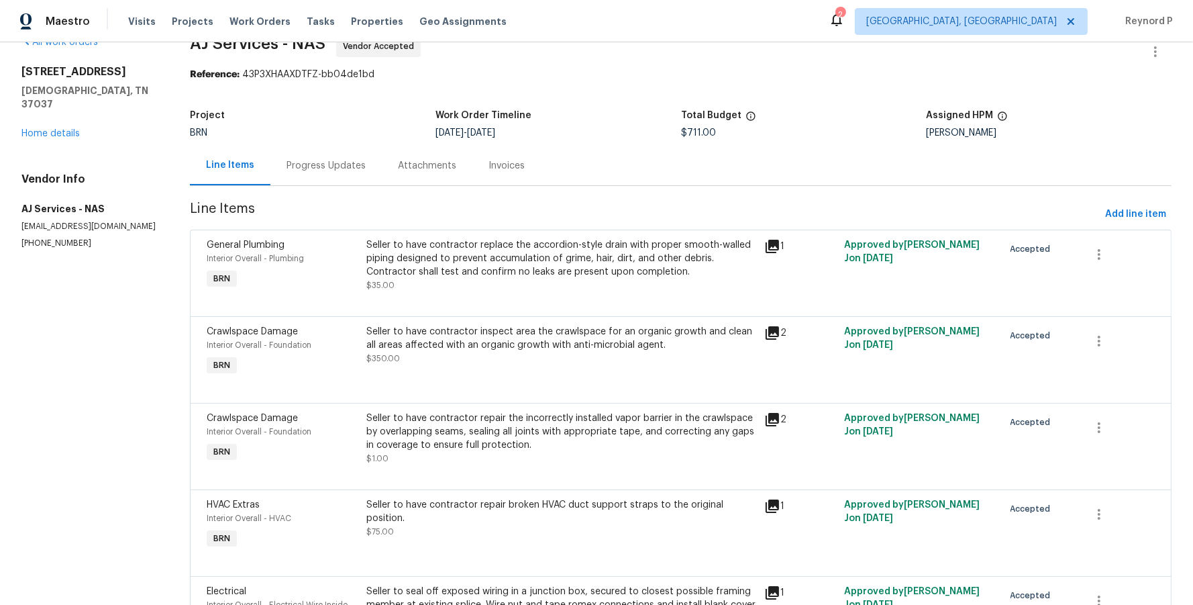
click at [440, 434] on div "Seller to have contractor repair the incorrectly installed vapor barrier in the…" at bounding box center [561, 431] width 391 height 40
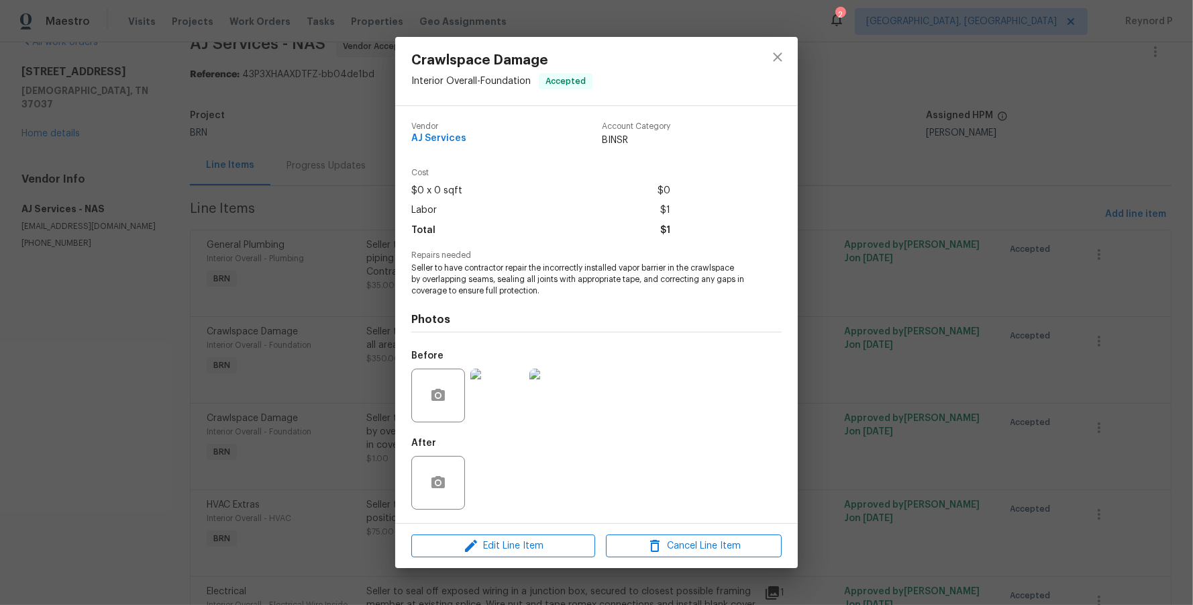
click at [321, 414] on div "Crawlspace Damage Interior Overall - Foundation Accepted Vendor AJ Services Acc…" at bounding box center [596, 302] width 1193 height 605
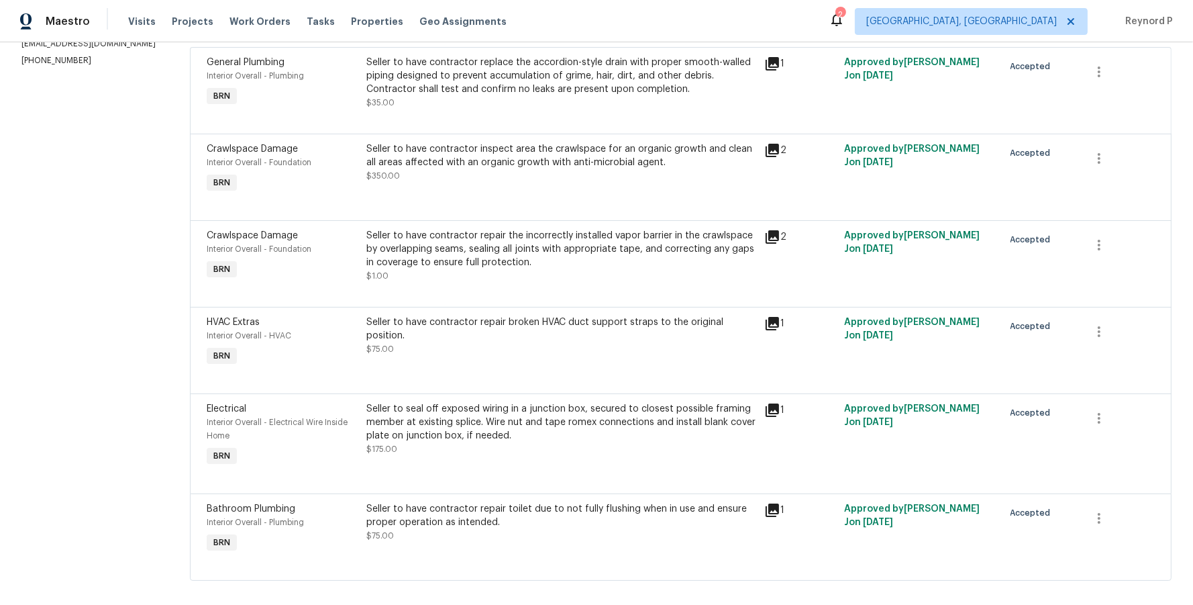
scroll to position [222, 0]
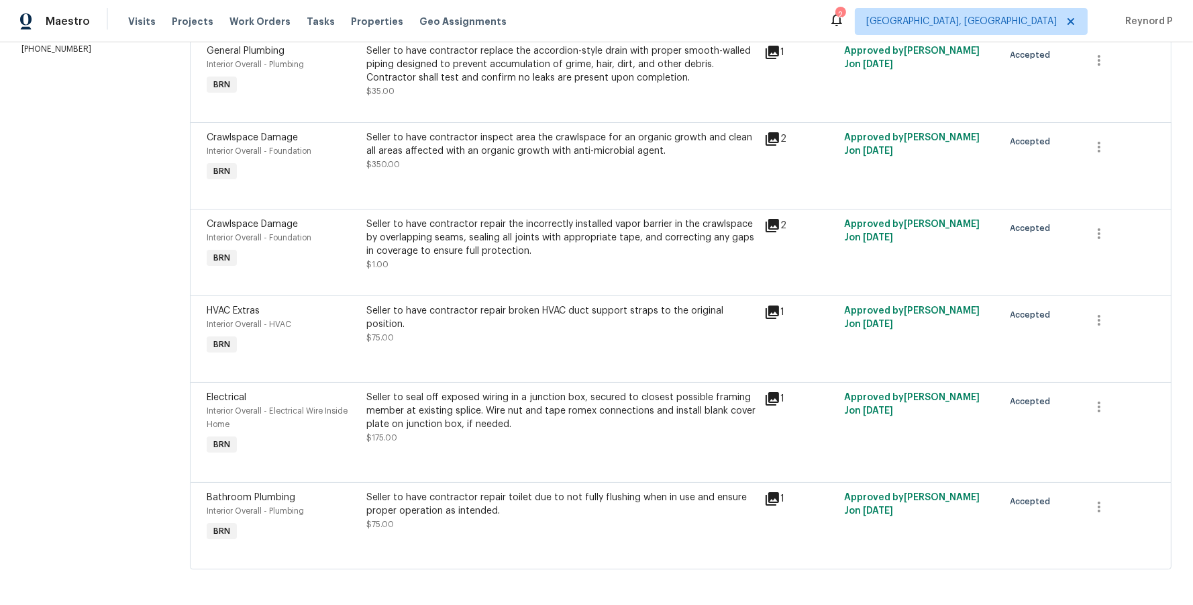
click at [437, 338] on div "Seller to have contractor repair broken HVAC duct support straps to the origina…" at bounding box center [561, 324] width 391 height 40
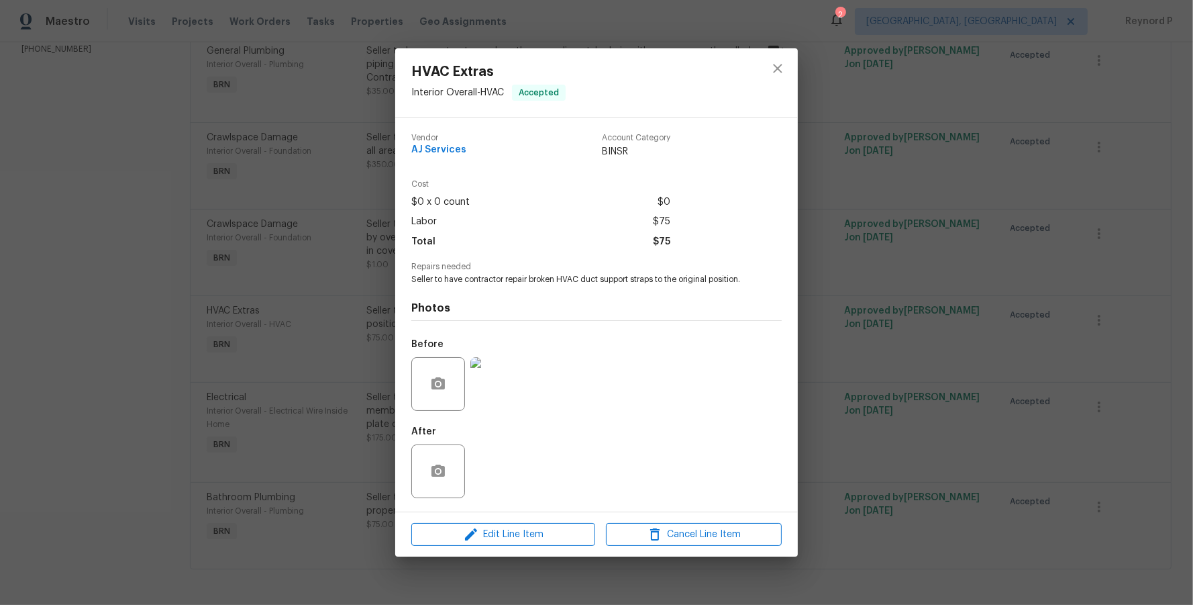
click at [246, 324] on div "HVAC Extras Interior Overall - HVAC Accepted Vendor AJ Services Account Categor…" at bounding box center [596, 302] width 1193 height 605
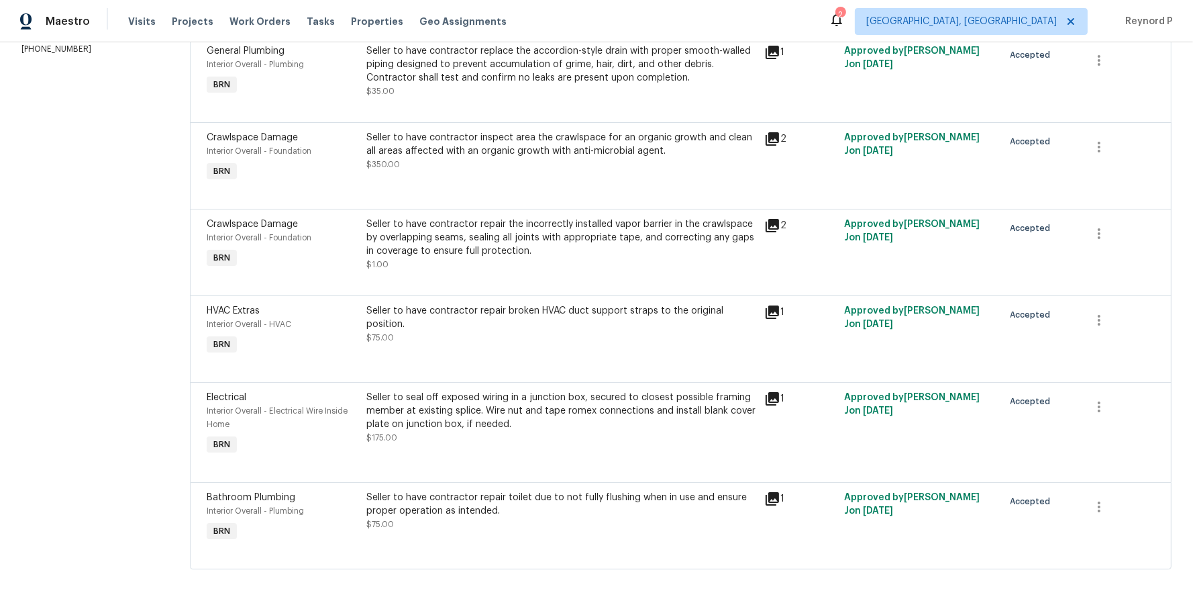
click at [478, 428] on div "Seller to seal off exposed wiring in a junction box, secured to closest possibl…" at bounding box center [561, 411] width 391 height 40
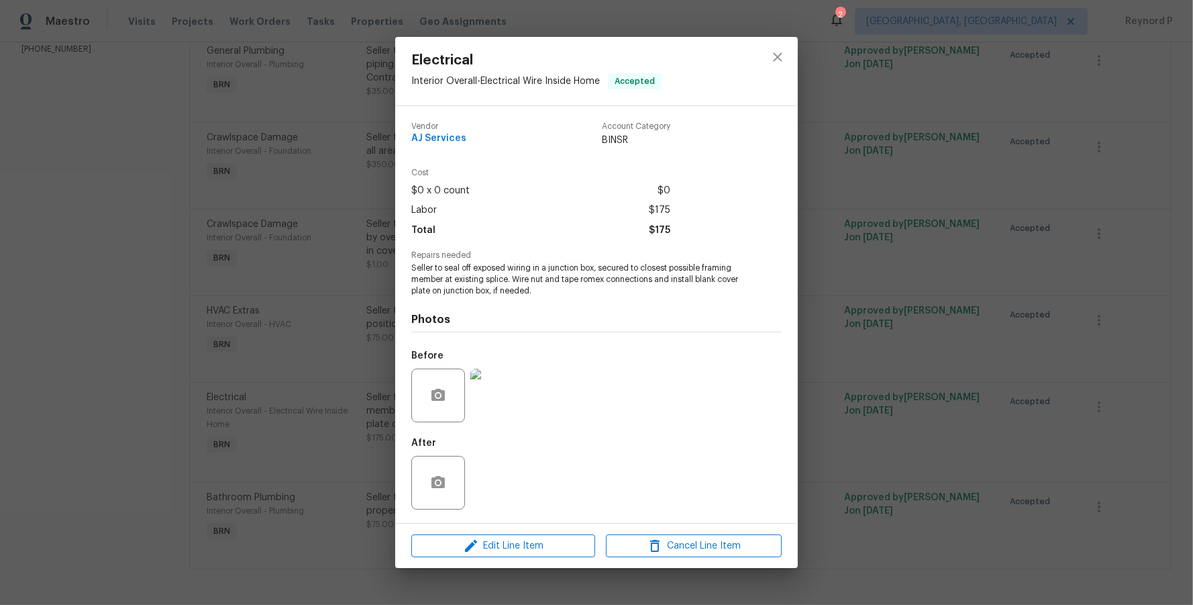
click at [286, 377] on div "Electrical Interior Overall - Electrical Wire Inside Home Accepted Vendor AJ Se…" at bounding box center [596, 302] width 1193 height 605
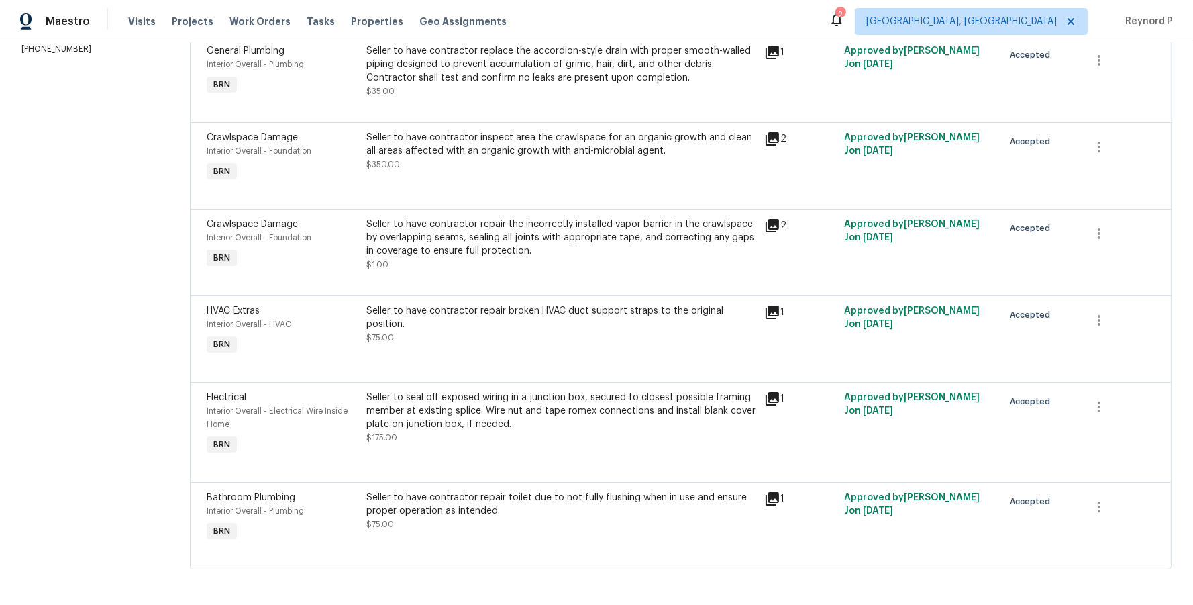
scroll to position [228, 0]
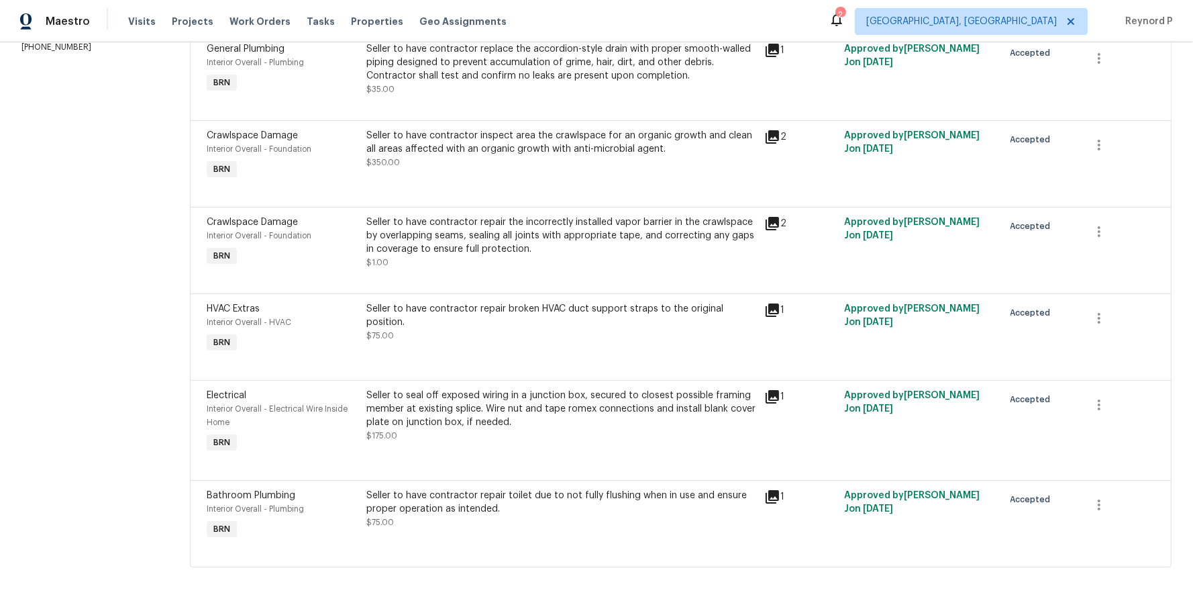
click at [488, 486] on div "Seller to have contractor repair toilet due to not fully flushing when in use a…" at bounding box center [561, 515] width 399 height 62
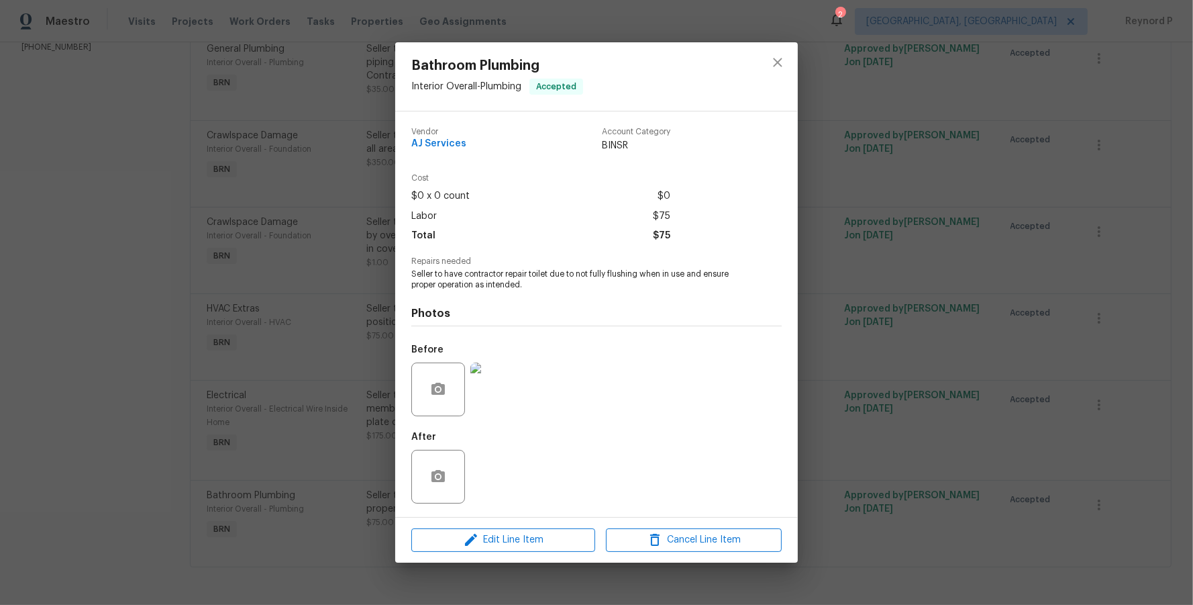
click at [332, 431] on div "Bathroom Plumbing Interior Overall - Plumbing Accepted Vendor AJ Services Accou…" at bounding box center [596, 302] width 1193 height 605
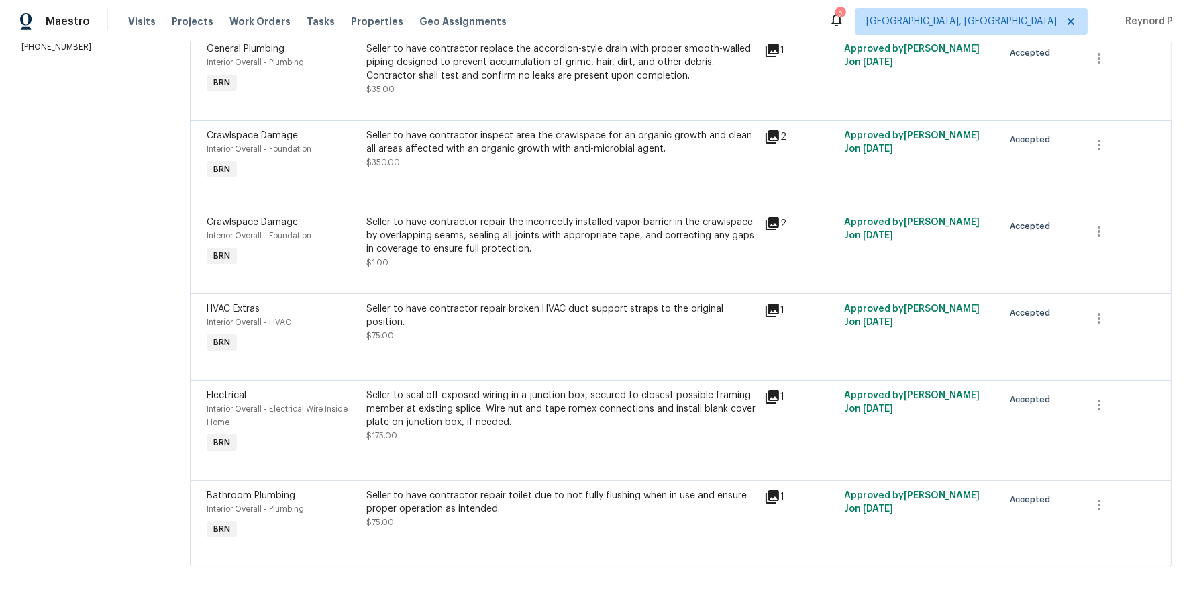
scroll to position [0, 0]
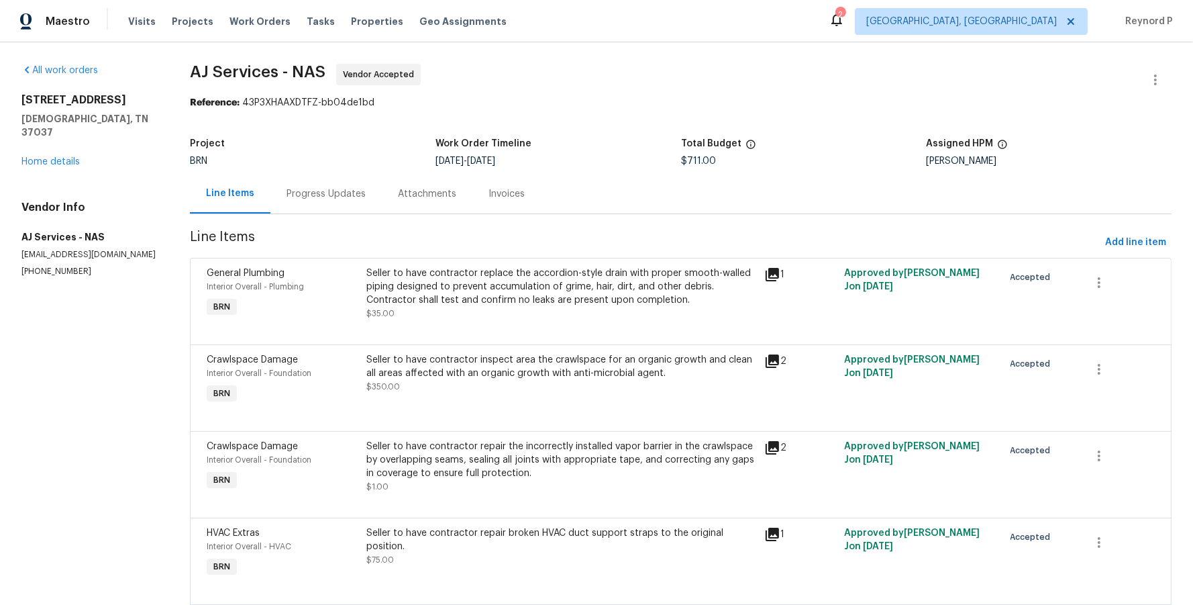
click at [316, 169] on div "Project BRN Work Order Timeline 9/17/2025 - 9/22/2025 Total Budget $711.00 Assi…" at bounding box center [681, 152] width 982 height 43
click at [315, 202] on div "Progress Updates" at bounding box center [325, 194] width 111 height 40
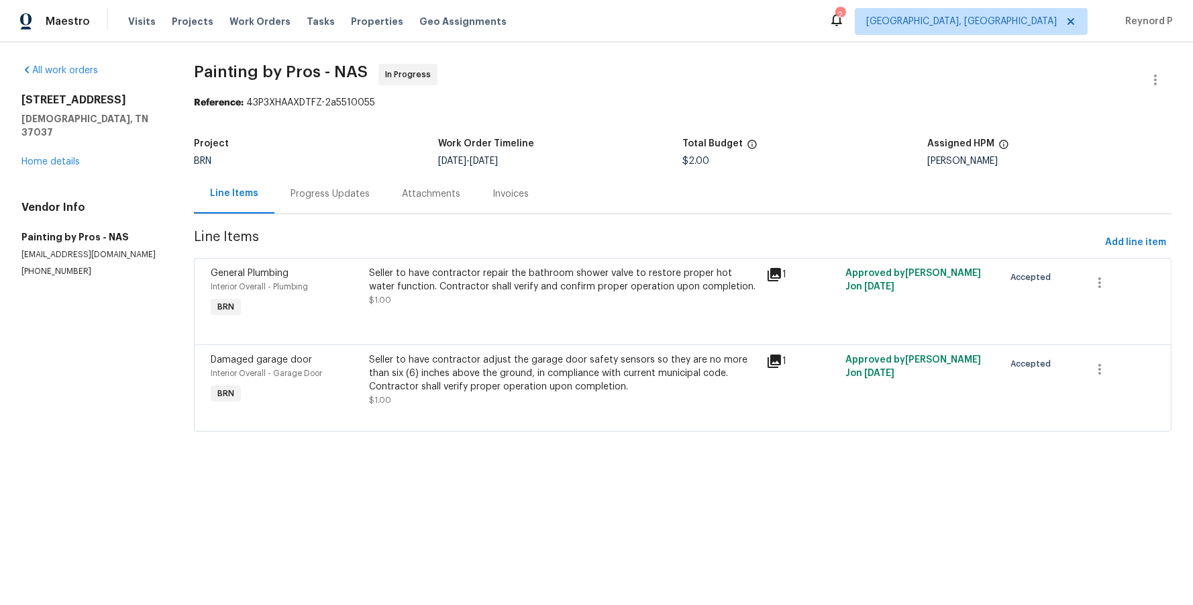
click at [352, 194] on div "Progress Updates" at bounding box center [330, 193] width 79 height 13
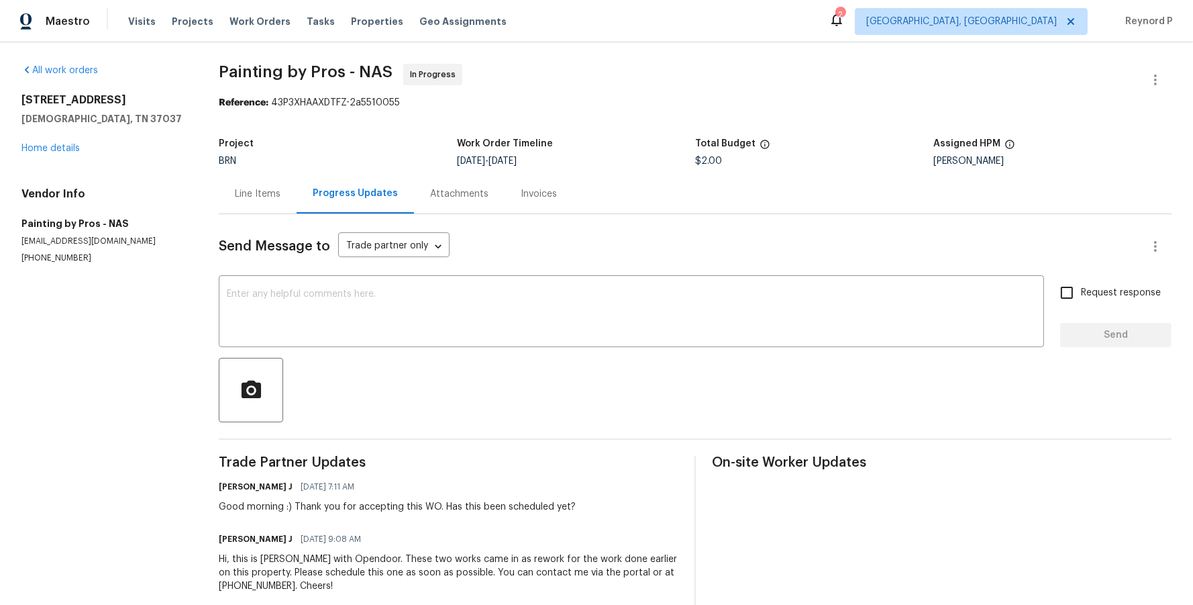
scroll to position [26, 0]
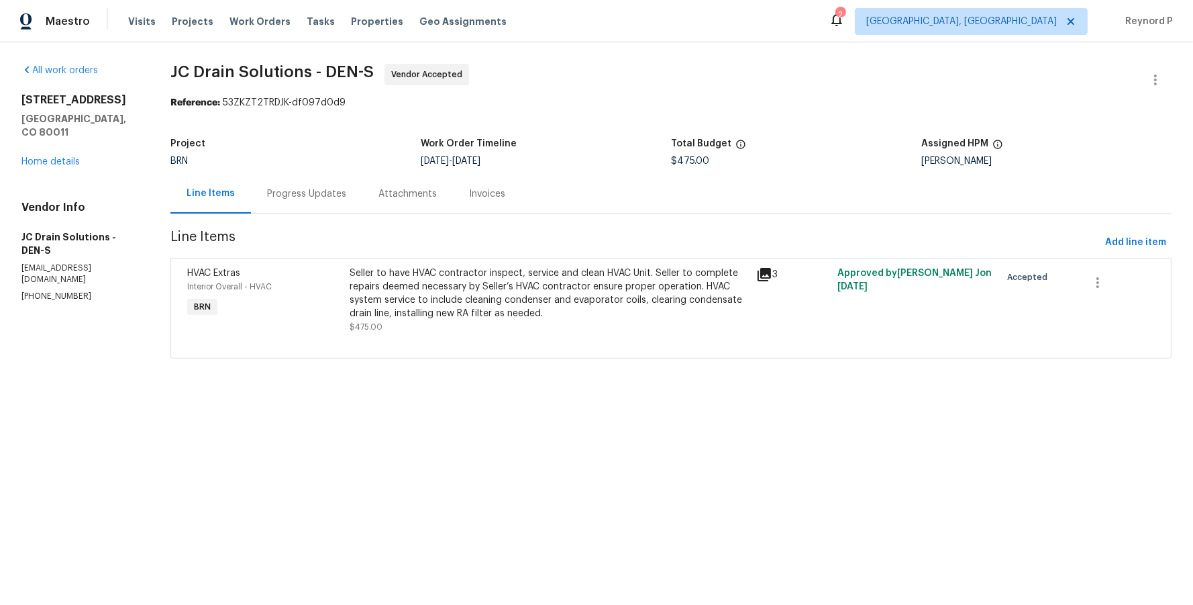
click at [306, 193] on div "Progress Updates" at bounding box center [306, 193] width 79 height 13
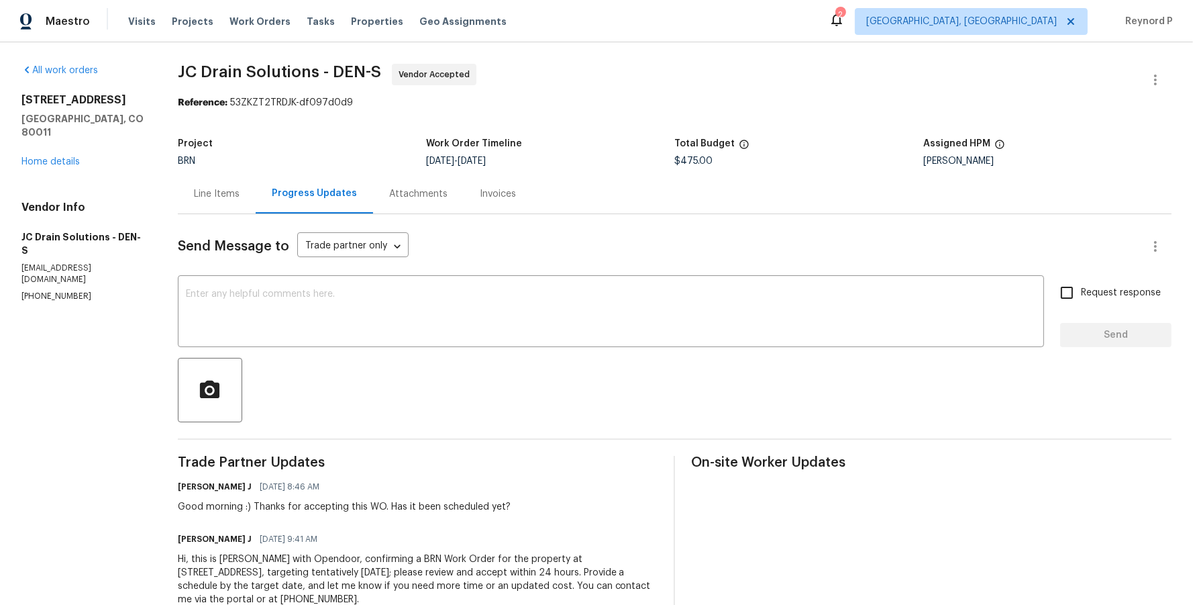
click at [213, 185] on div "Line Items" at bounding box center [217, 194] width 78 height 40
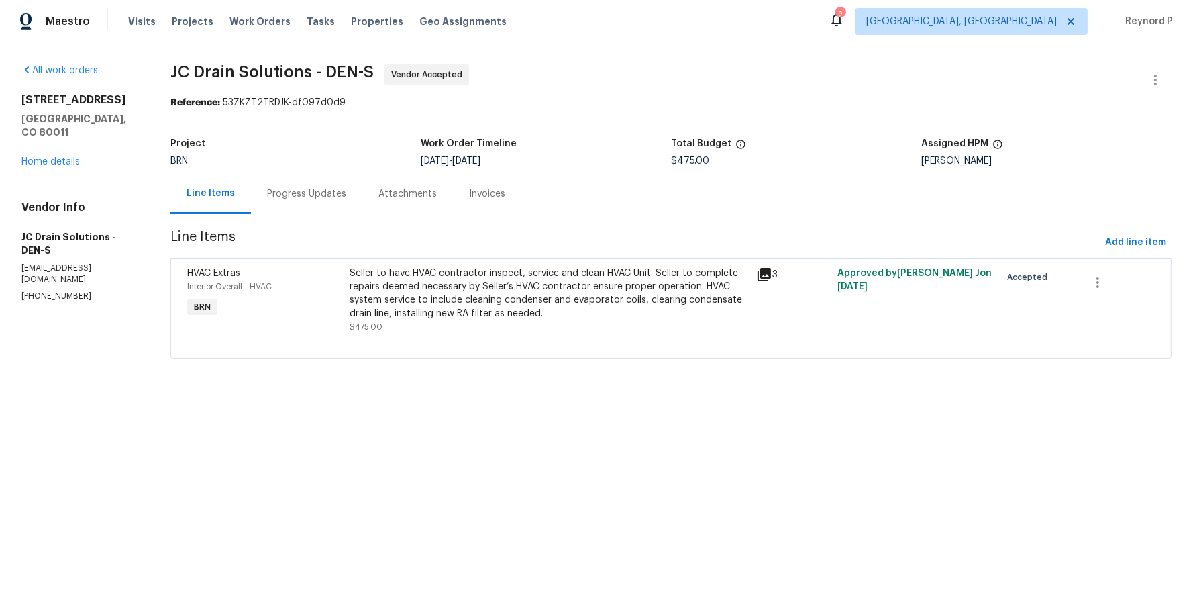
click at [309, 201] on div "Progress Updates" at bounding box center [306, 194] width 111 height 40
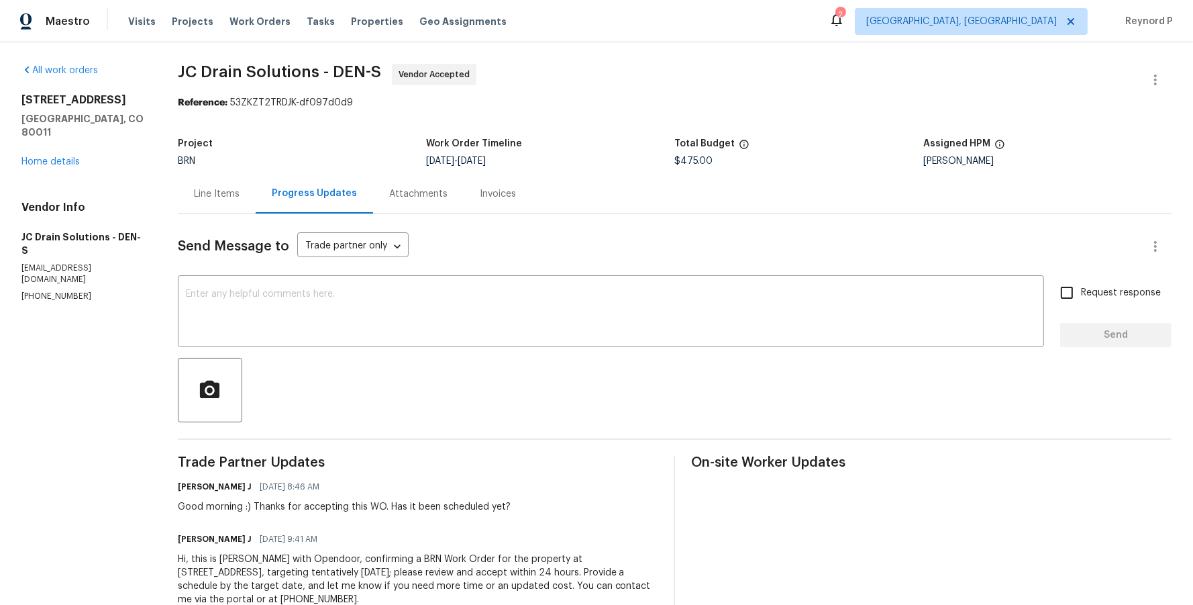
click at [288, 191] on div "Progress Updates" at bounding box center [314, 193] width 85 height 13
click at [220, 195] on div "Line Items" at bounding box center [217, 193] width 46 height 13
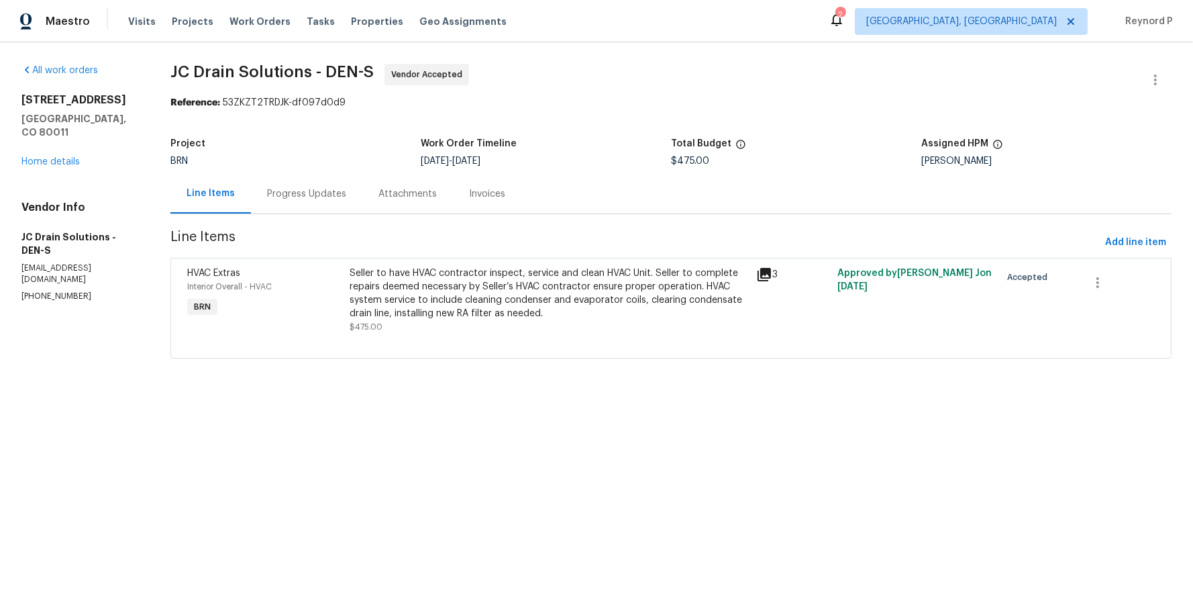
click at [460, 282] on div "Seller to have HVAC contractor inspect, service and clean HVAC Unit. Seller to …" at bounding box center [549, 293] width 399 height 54
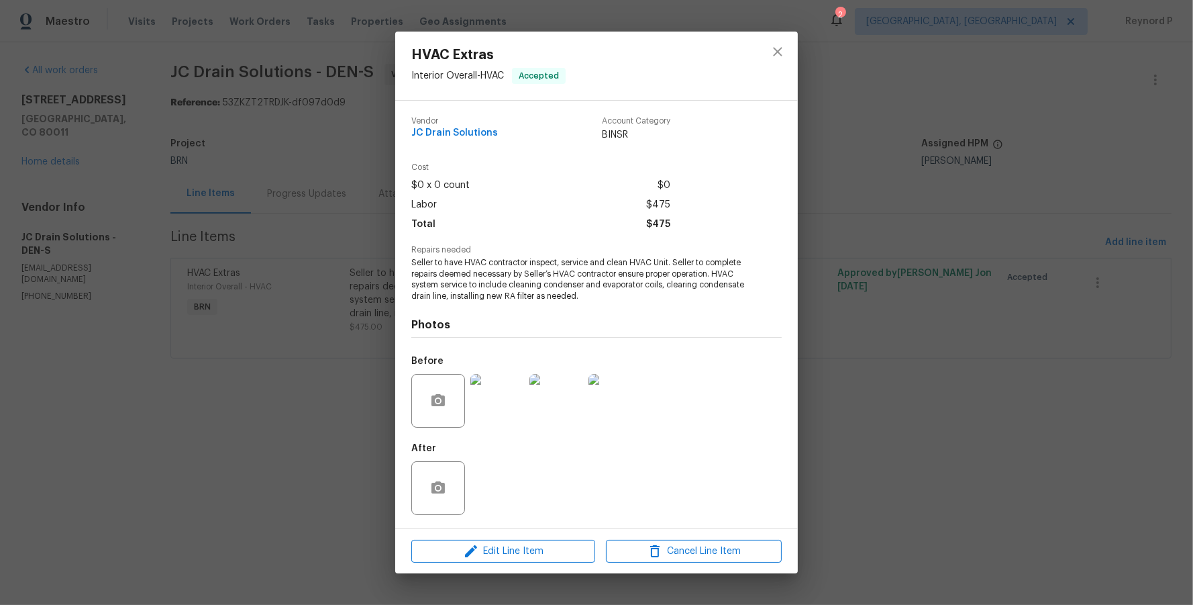
click at [295, 325] on div "HVAC Extras Interior Overall - HVAC Accepted Vendor JC Drain Solutions Account …" at bounding box center [596, 302] width 1193 height 605
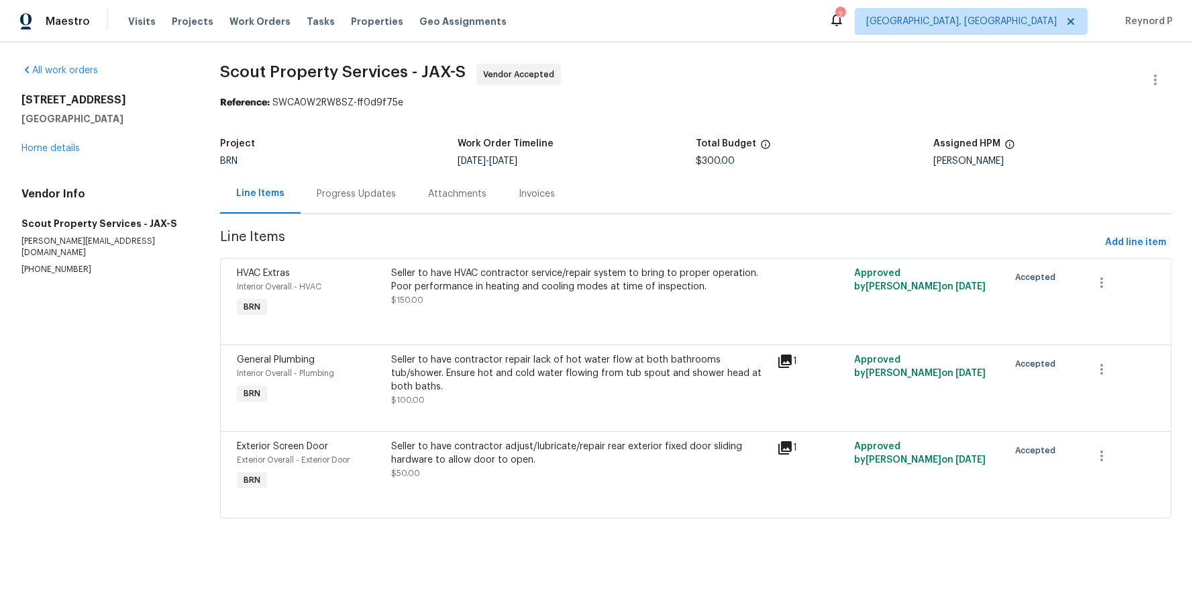
click at [532, 287] on div "Seller to have HVAC contractor service/repair system to bring to proper operati…" at bounding box center [580, 279] width 378 height 27
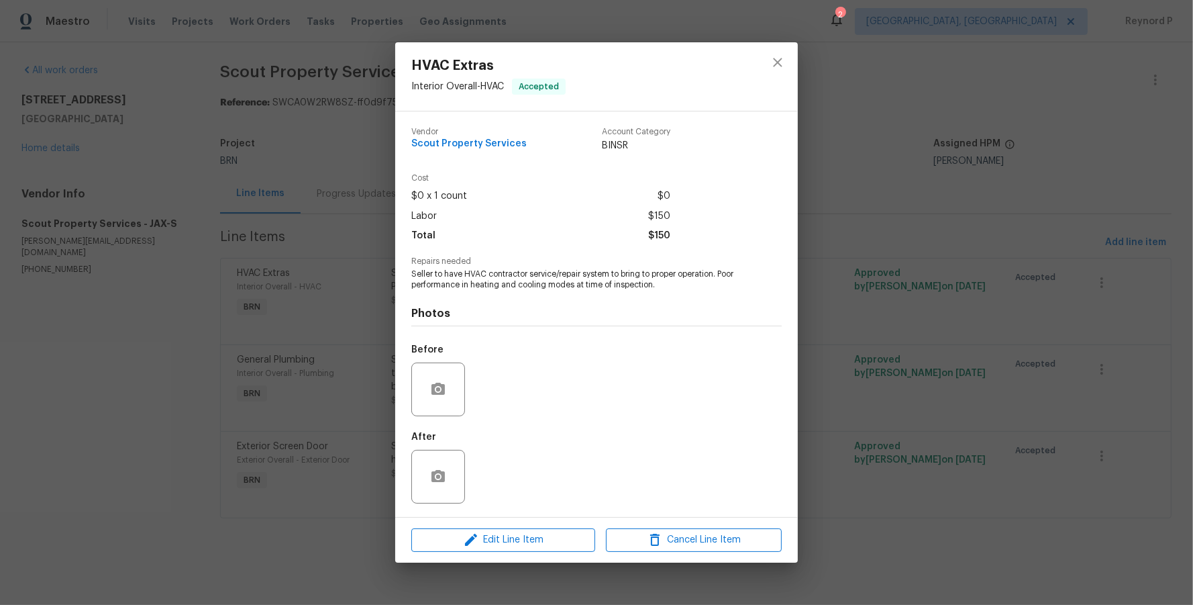
click at [337, 310] on div "HVAC Extras Interior Overall - HVAC Accepted Vendor Scout Property Services Acc…" at bounding box center [596, 302] width 1193 height 605
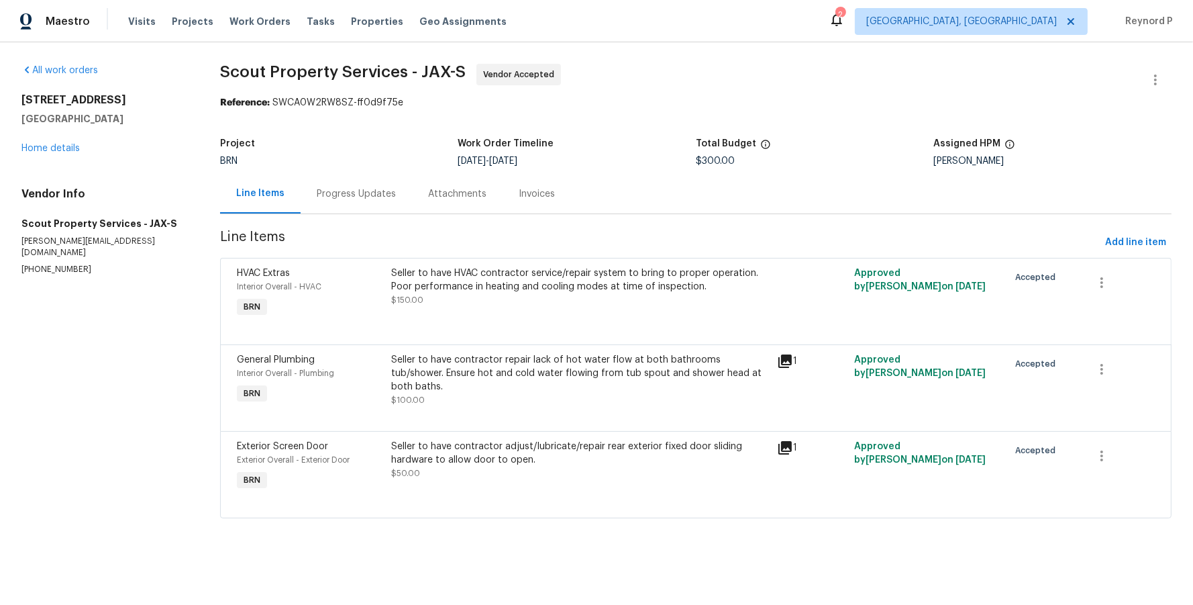
click at [507, 374] on div "Seller to have contractor repair lack of hot water flow at both bathrooms tub/s…" at bounding box center [580, 373] width 378 height 40
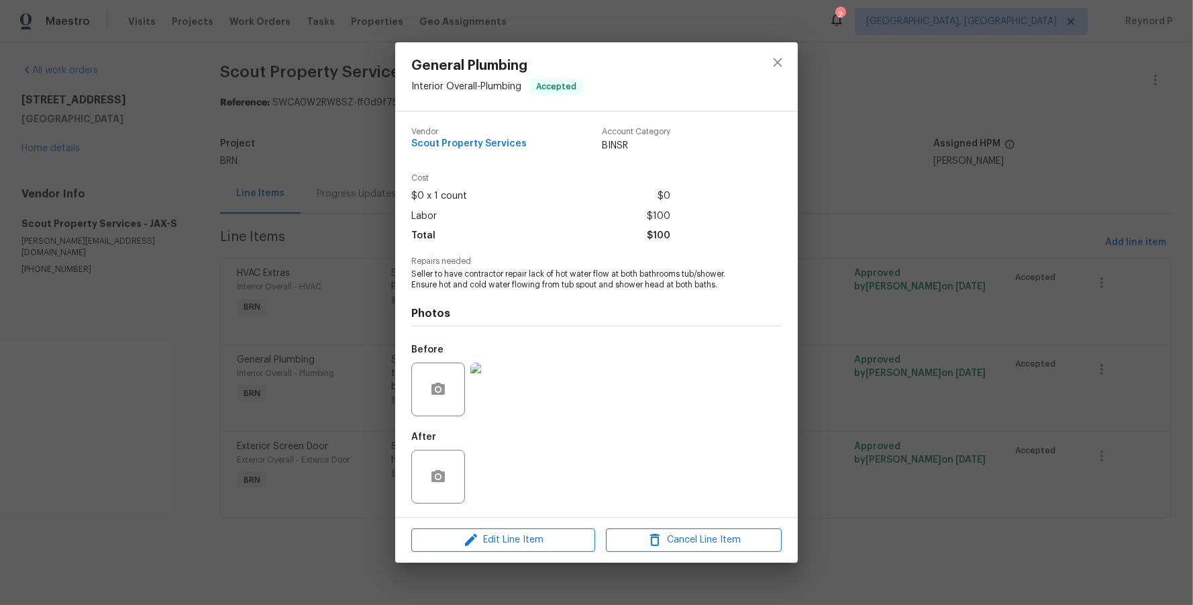
click at [334, 395] on div "General Plumbing Interior Overall - Plumbing Accepted Vendor Scout Property Ser…" at bounding box center [596, 302] width 1193 height 605
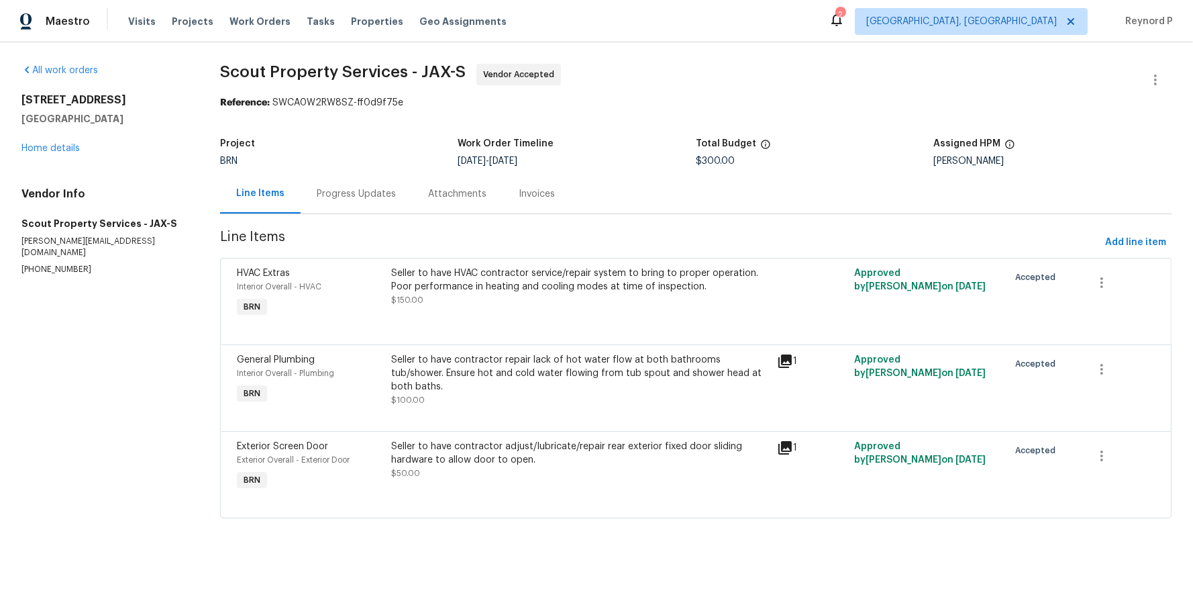
click at [501, 466] on div "Seller to have contractor adjust/lubricate/repair rear exterior fixed door slid…" at bounding box center [580, 453] width 378 height 27
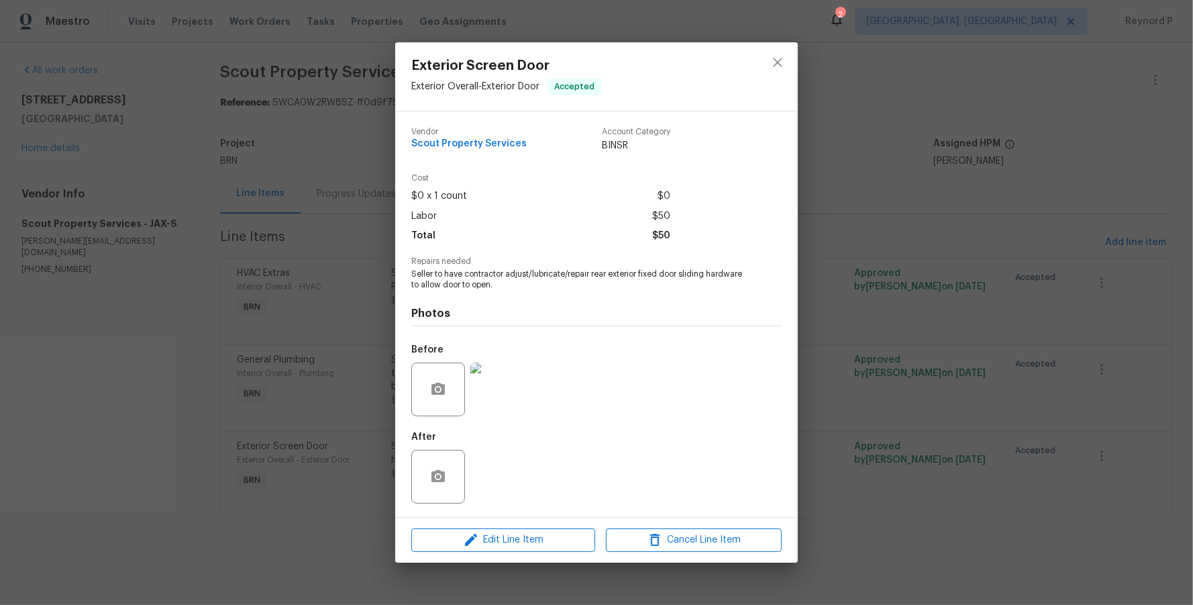
click at [316, 547] on div "Exterior Screen Door Exterior Overall - Exterior Door Accepted Vendor Scout Pro…" at bounding box center [596, 302] width 1193 height 605
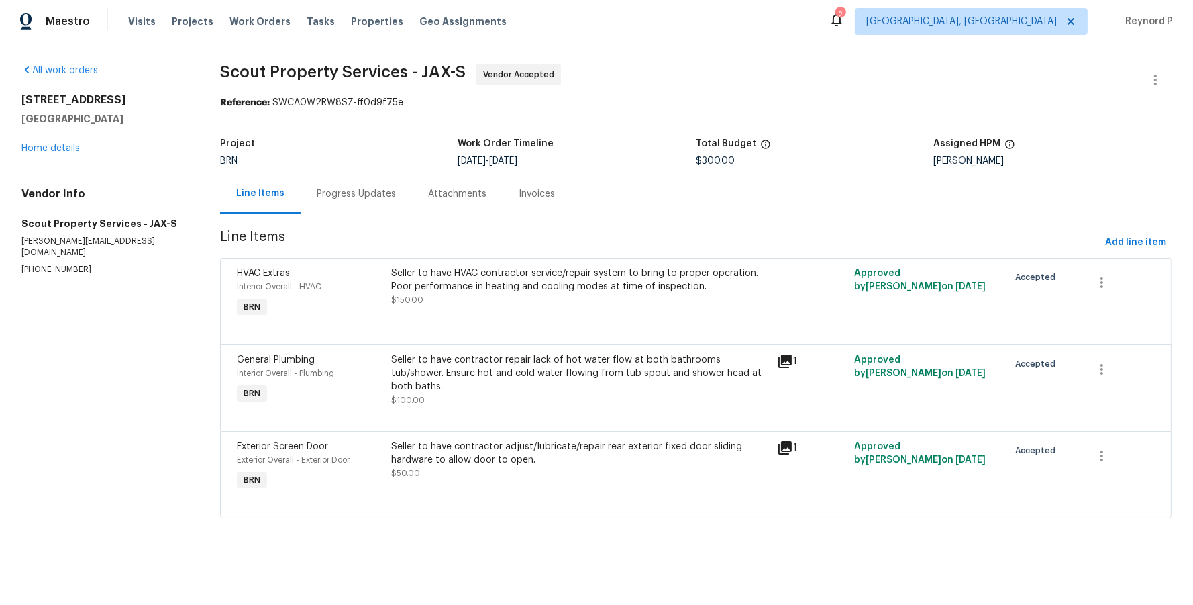
click at [357, 193] on div "Progress Updates" at bounding box center [356, 193] width 79 height 13
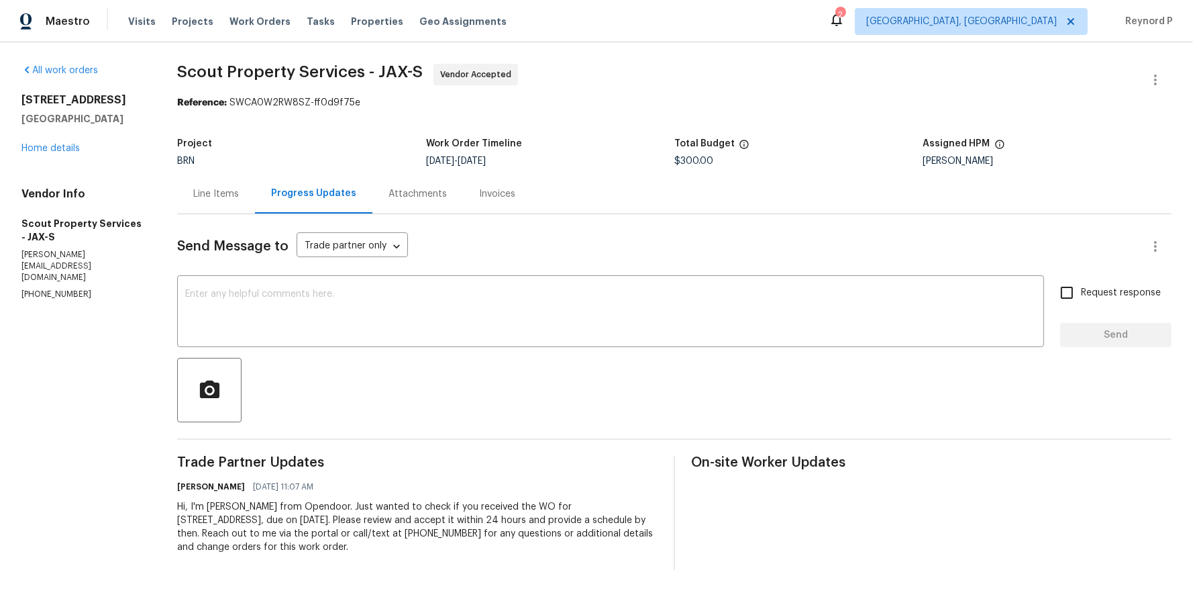
click at [213, 200] on div "Line Items" at bounding box center [216, 193] width 46 height 13
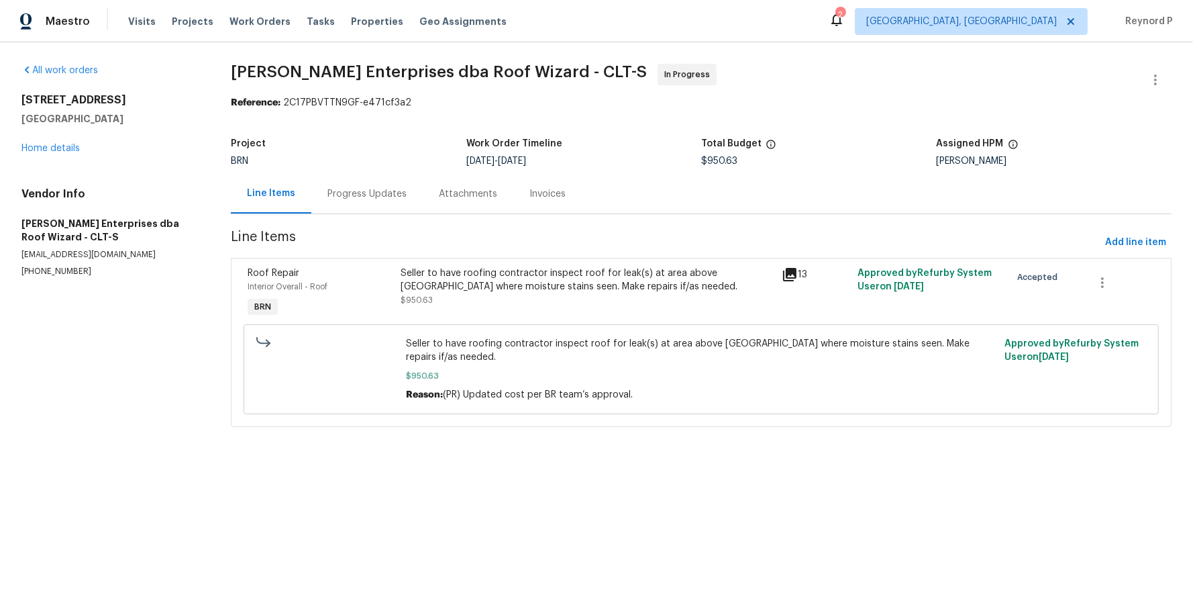
click at [444, 269] on div "Seller to have roofing contractor inspect roof for leak(s) at area above [GEOGR…" at bounding box center [587, 279] width 373 height 27
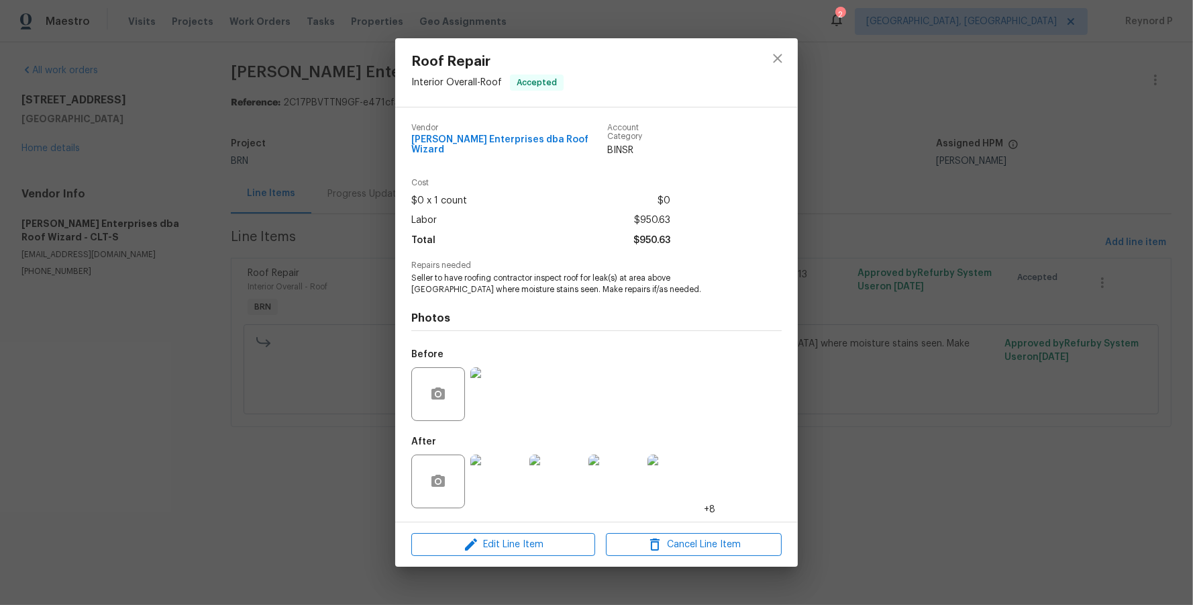
click at [340, 470] on div "Roof Repair Interior Overall - Roof Accepted Vendor [PERSON_NAME] Enterprises d…" at bounding box center [596, 302] width 1193 height 605
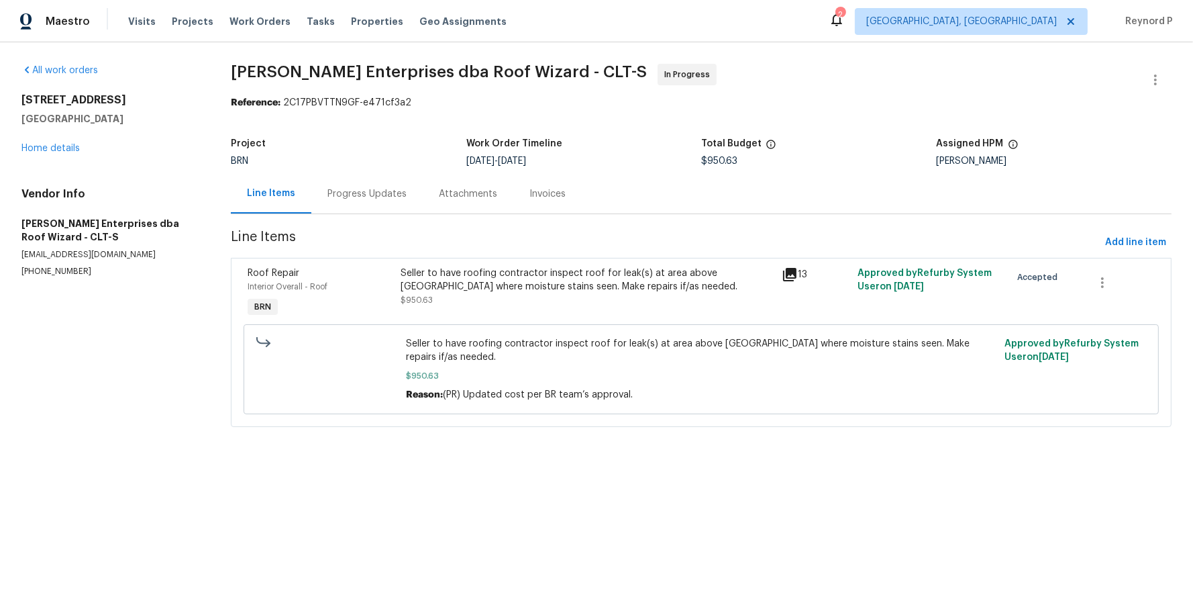
click at [390, 185] on div "Progress Updates" at bounding box center [366, 194] width 111 height 40
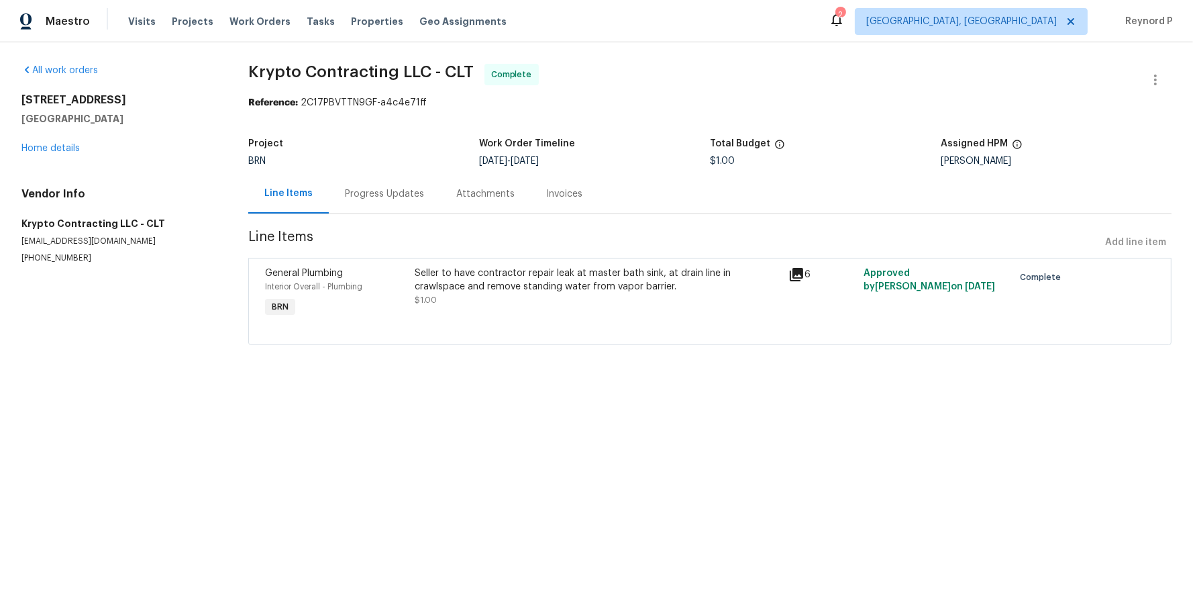
click at [466, 266] on div "Seller to have contractor repair leak at master bath sink, at drain line in cra…" at bounding box center [598, 279] width 366 height 27
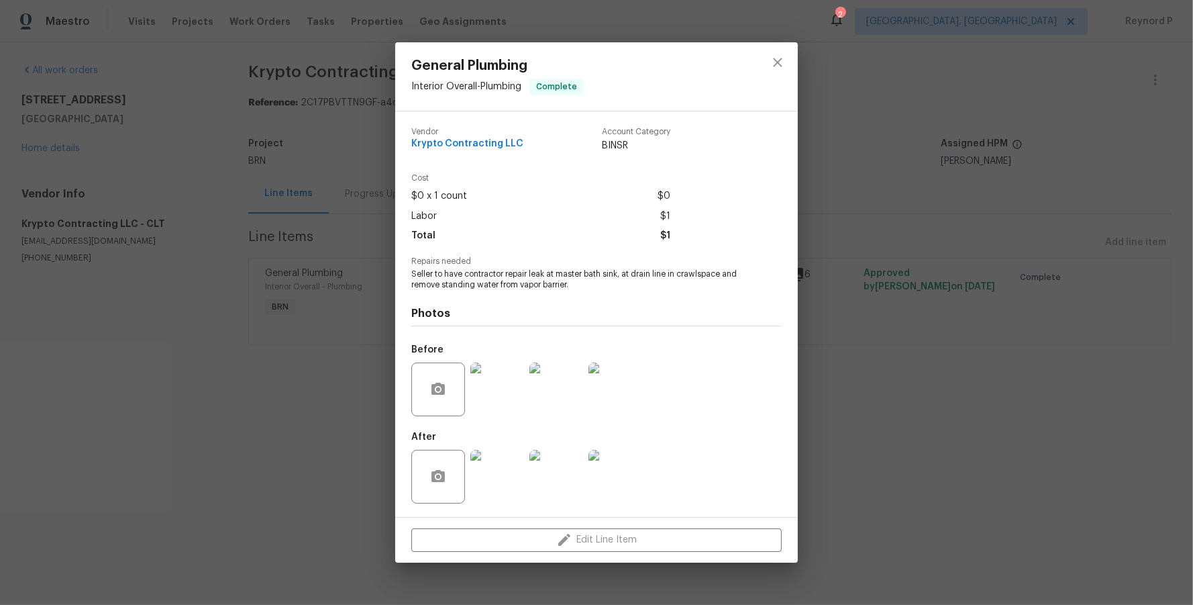
click at [333, 437] on div "General Plumbing Interior Overall - Plumbing Complete Vendor Krypto Contracting…" at bounding box center [596, 302] width 1193 height 605
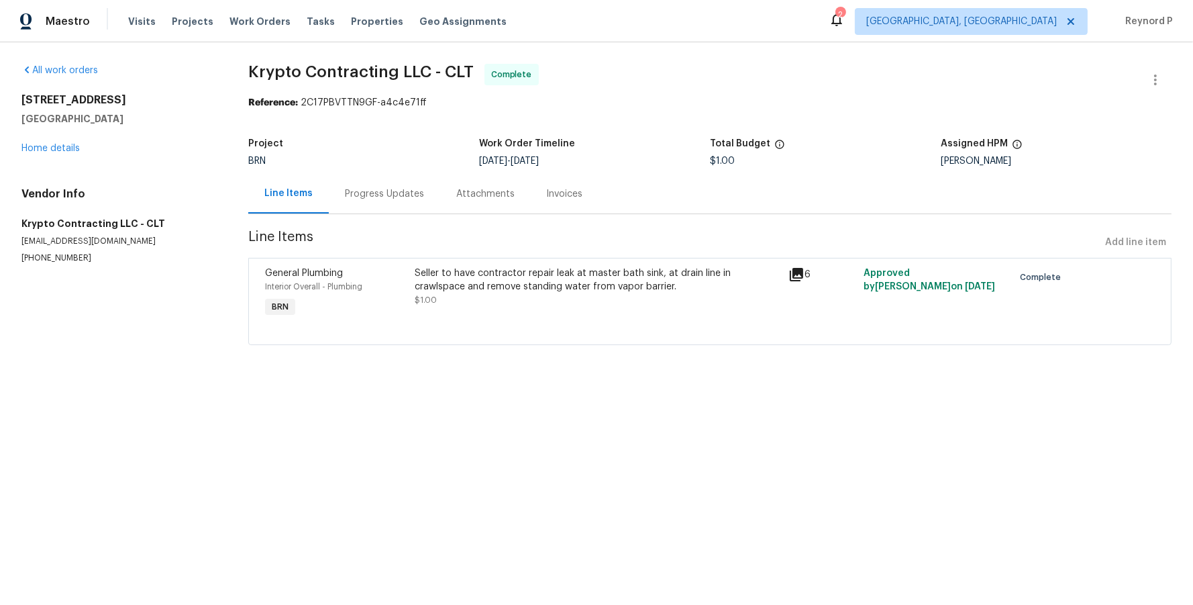
click at [377, 193] on div "Progress Updates" at bounding box center [384, 193] width 79 height 13
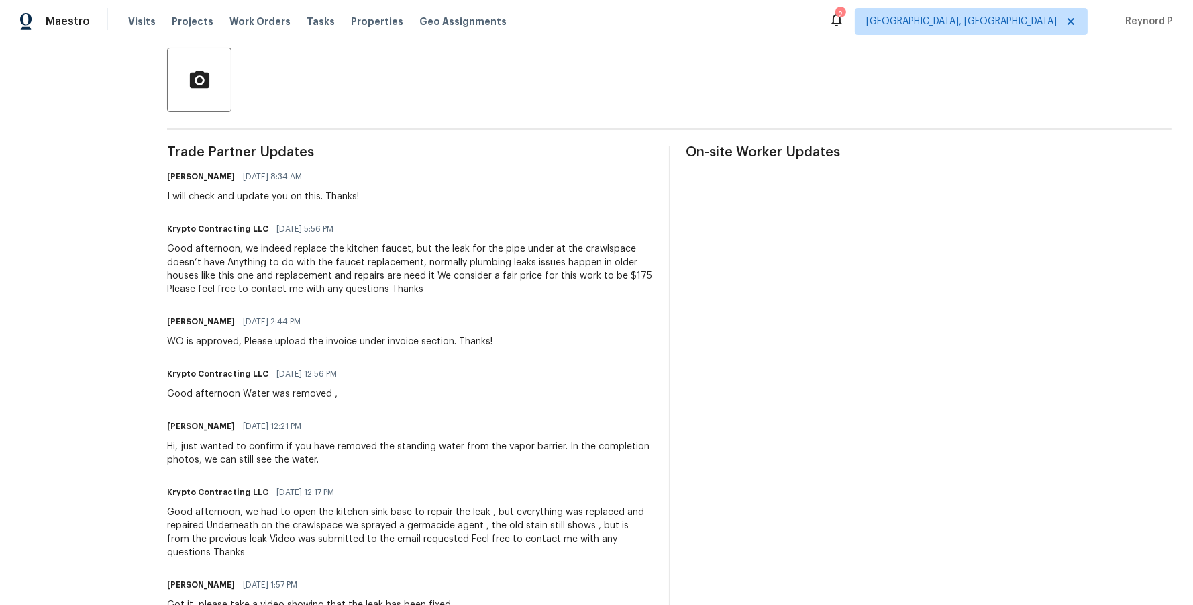
scroll to position [309, 0]
